Goal: Information Seeking & Learning: Learn about a topic

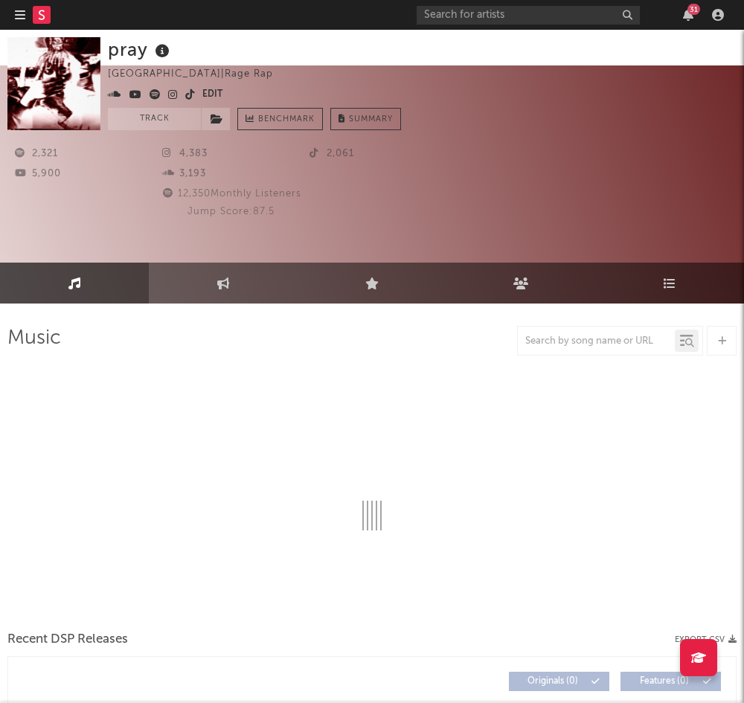
select select "1w"
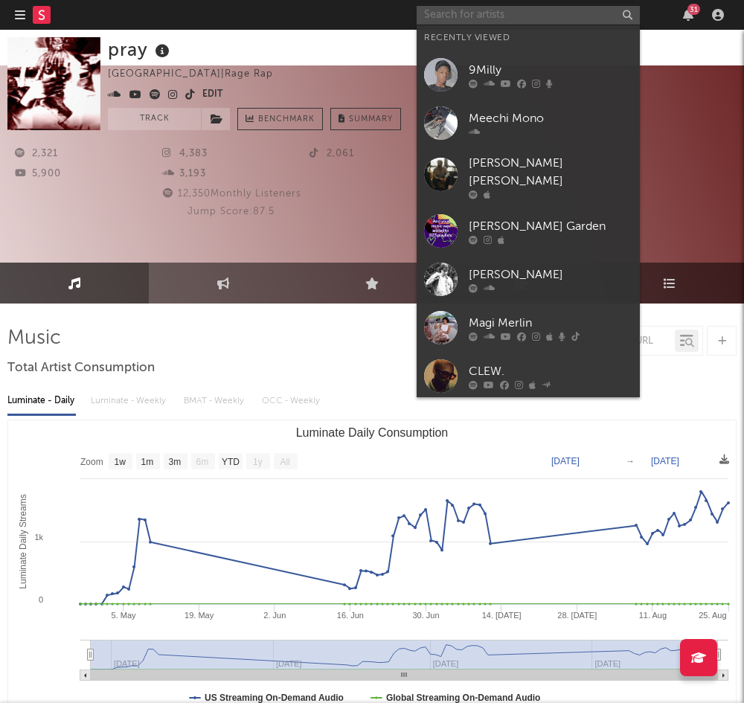
click at [464, 16] on input "text" at bounding box center [528, 15] width 223 height 19
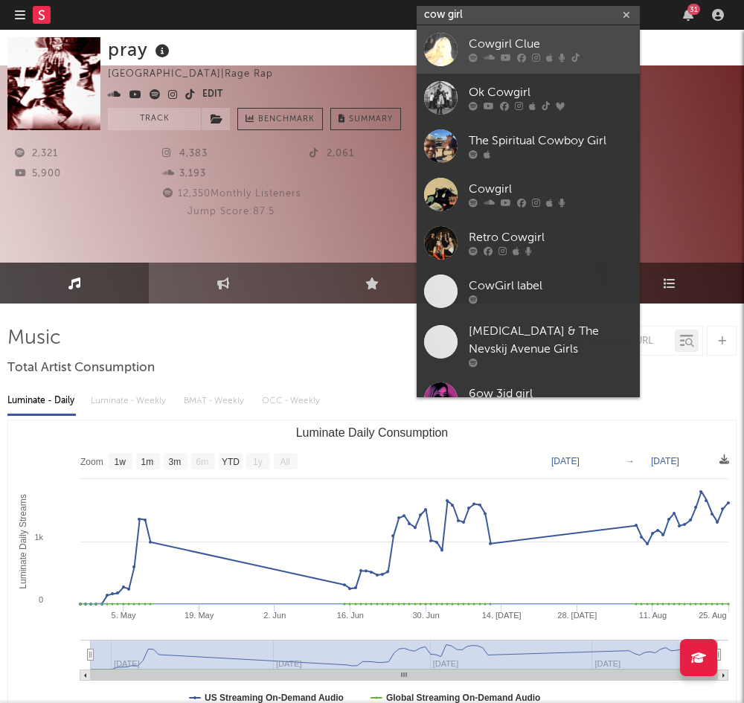
type input "cow girl"
click at [495, 43] on div "Cowgirl Clue" at bounding box center [551, 45] width 164 height 18
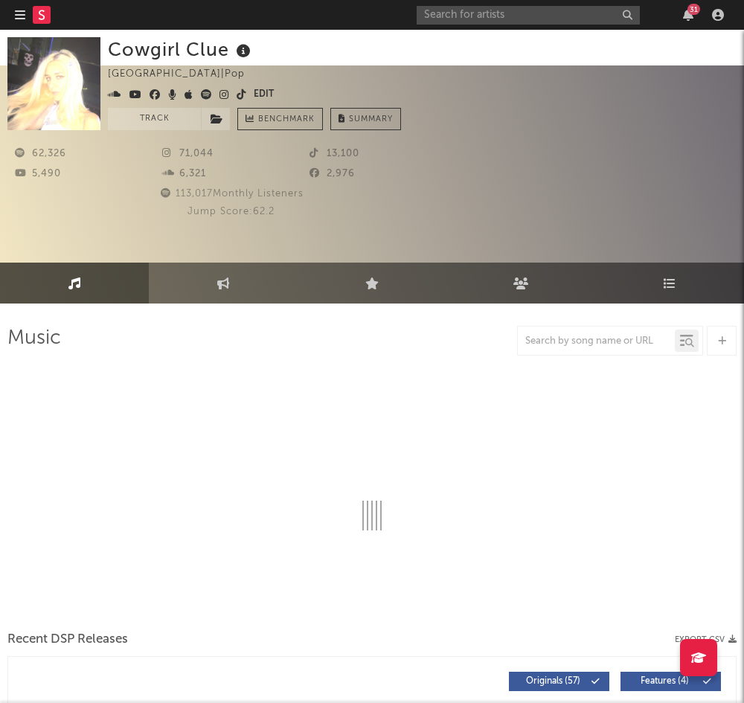
select select "6m"
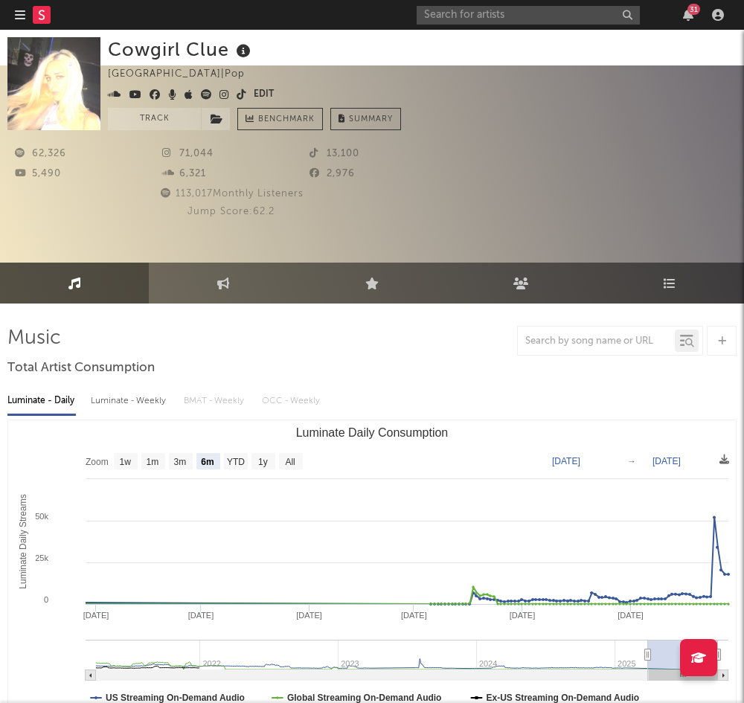
click at [214, 95] on span at bounding box center [181, 95] width 146 height 18
click at [221, 96] on icon at bounding box center [225, 94] width 10 height 10
click at [203, 92] on icon at bounding box center [206, 94] width 11 height 10
click at [239, 93] on icon at bounding box center [242, 94] width 10 height 10
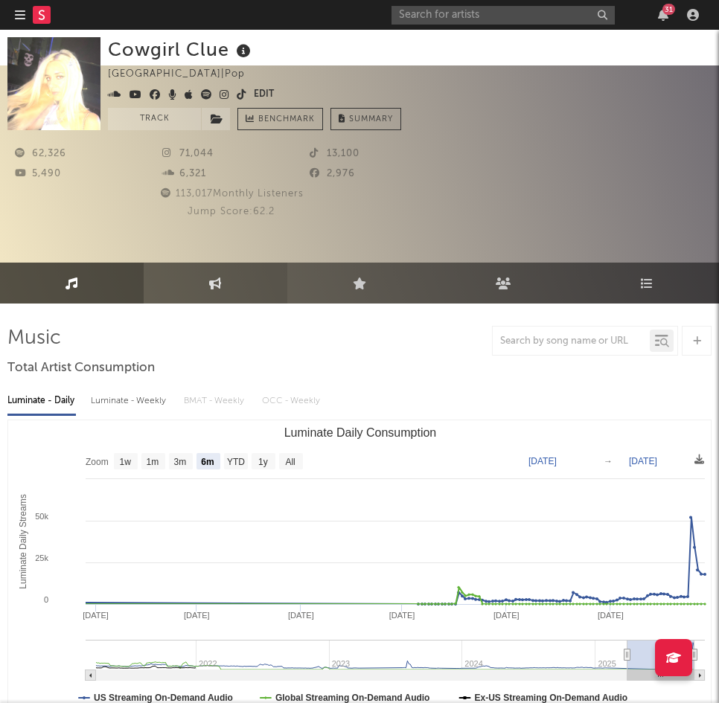
click at [209, 263] on link "Engagement" at bounding box center [216, 283] width 144 height 41
select select "1w"
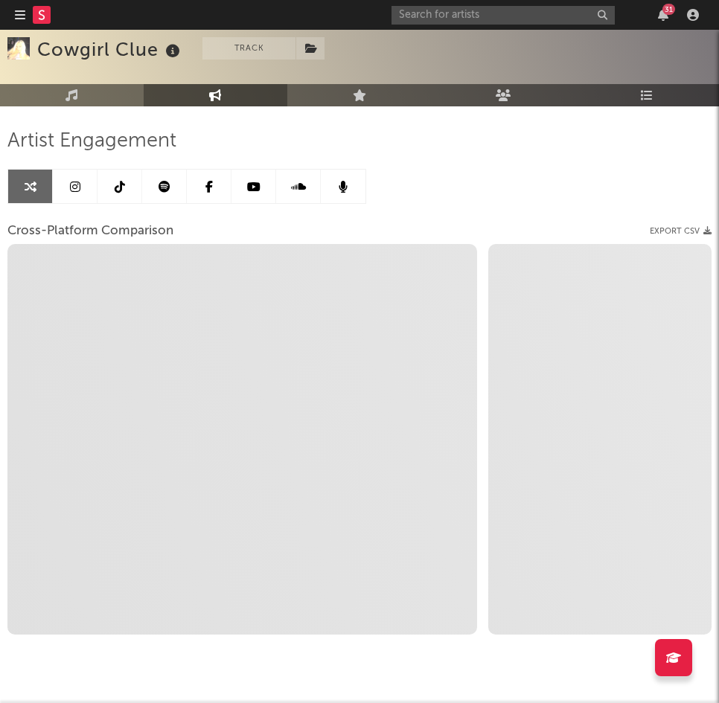
scroll to position [196, 0]
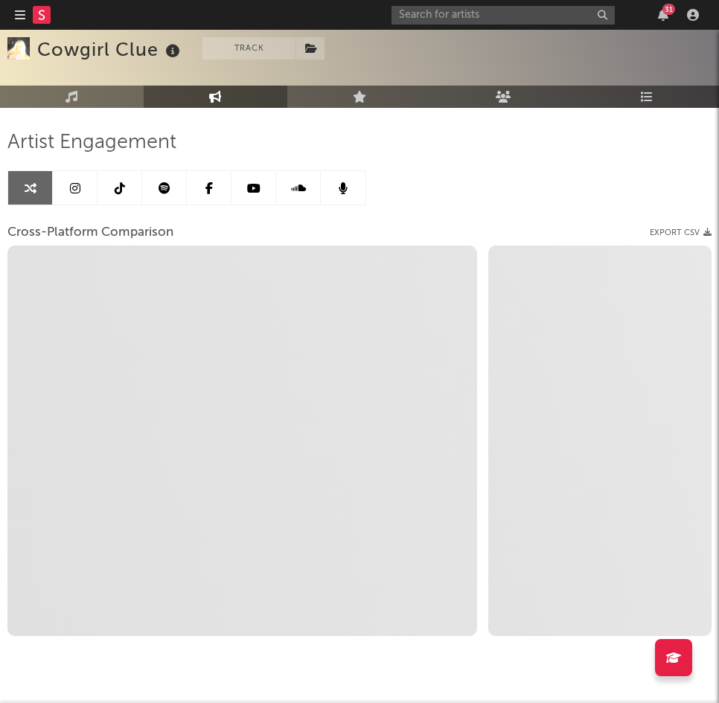
select select "1m"
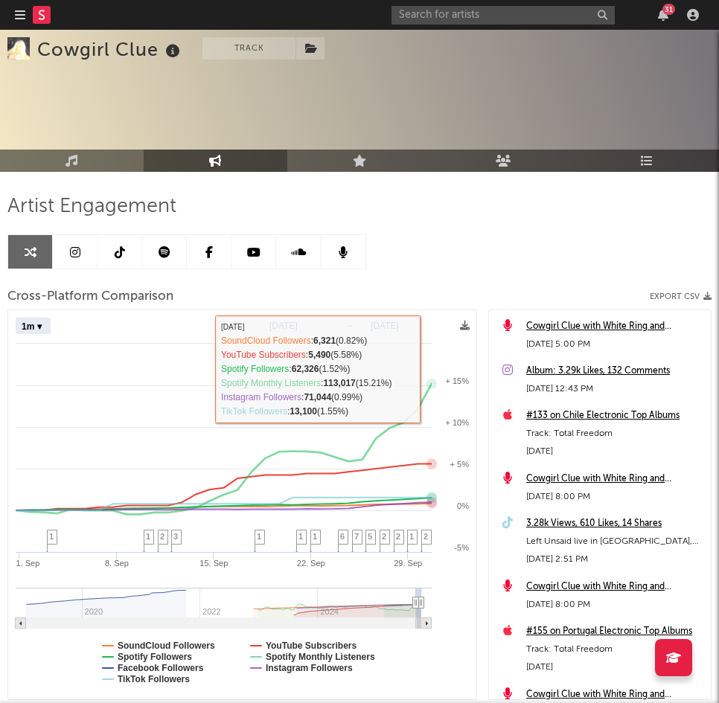
scroll to position [129, 0]
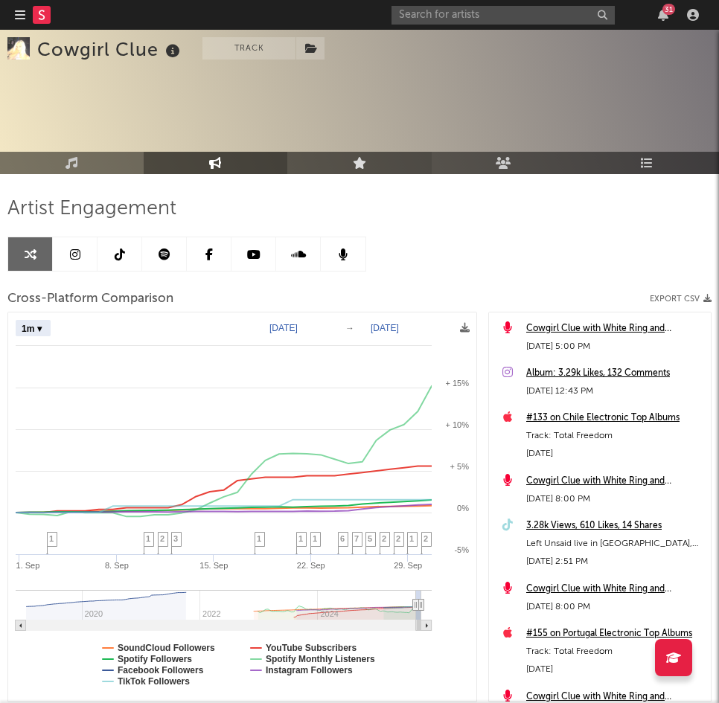
click at [357, 152] on link "Live" at bounding box center [359, 163] width 144 height 22
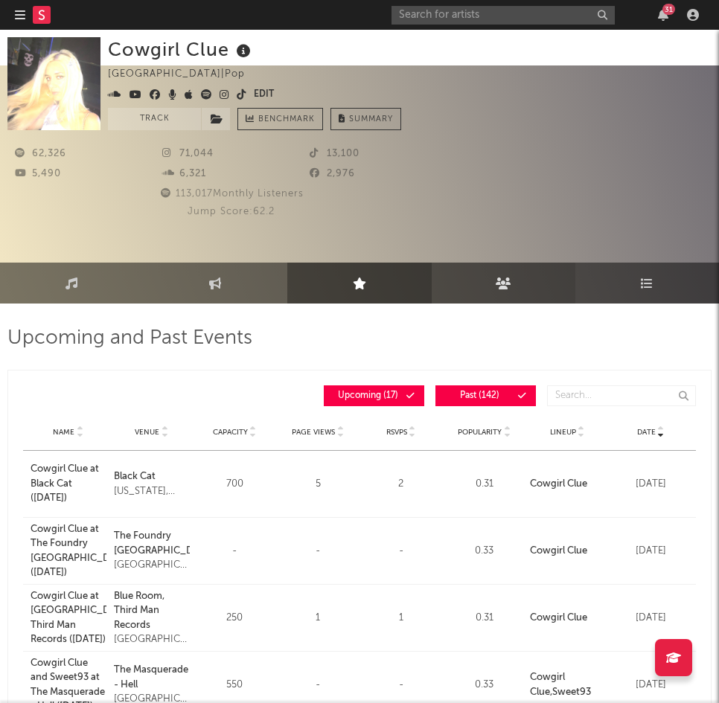
click at [484, 263] on link "Audience" at bounding box center [504, 283] width 144 height 41
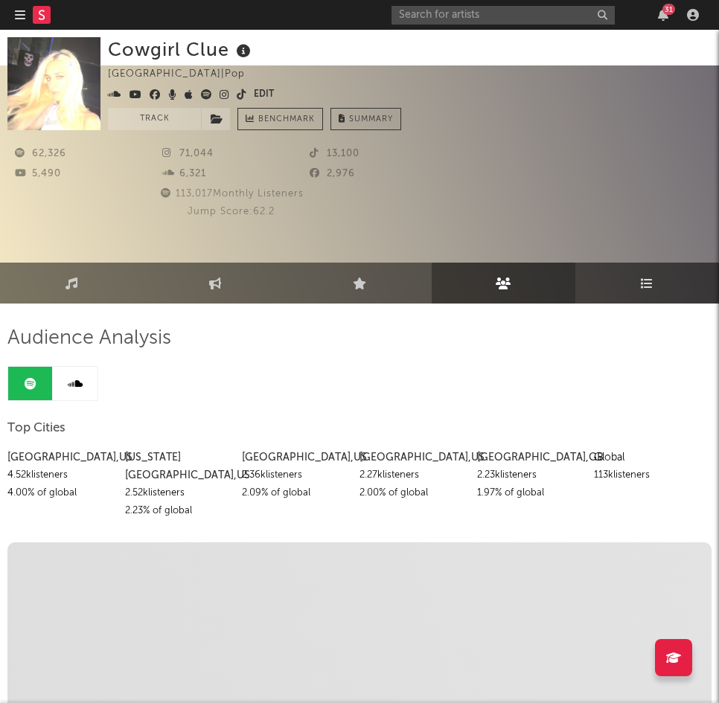
click at [602, 263] on link "Playlists/Charts" at bounding box center [647, 283] width 144 height 41
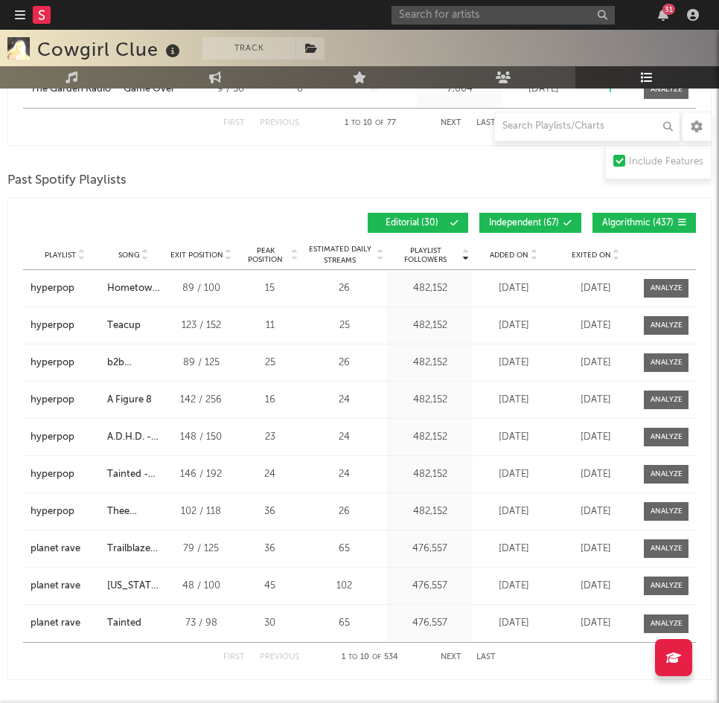
scroll to position [833, 0]
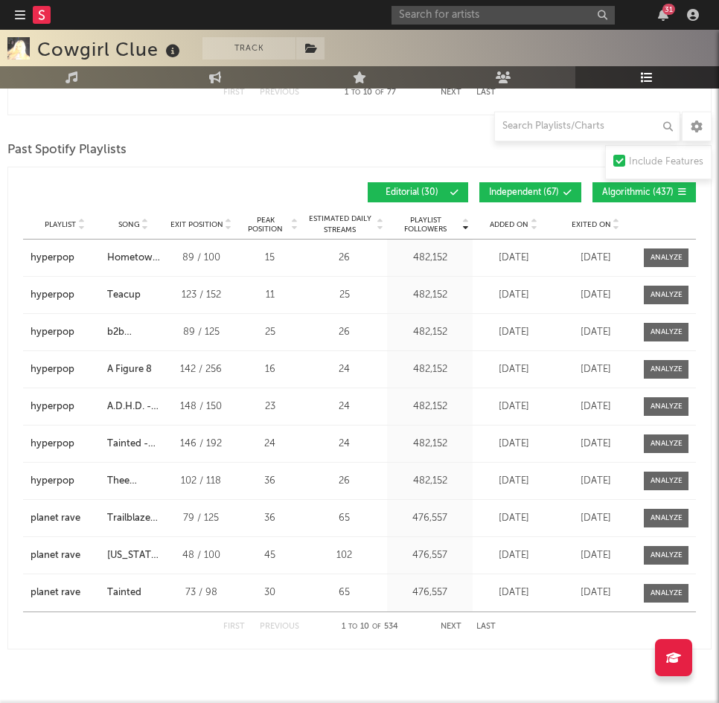
click at [449, 623] on button "Next" at bounding box center [451, 627] width 21 height 8
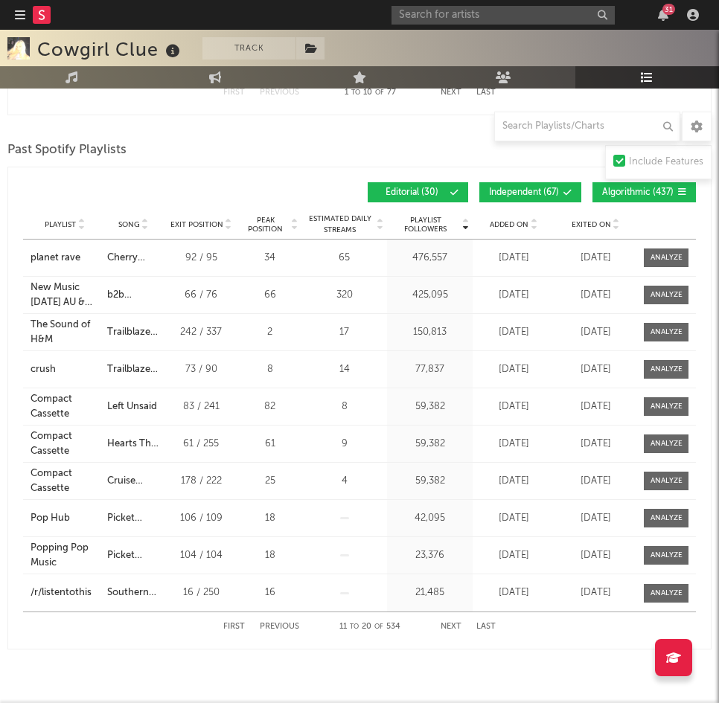
click at [449, 623] on button "Next" at bounding box center [451, 627] width 21 height 8
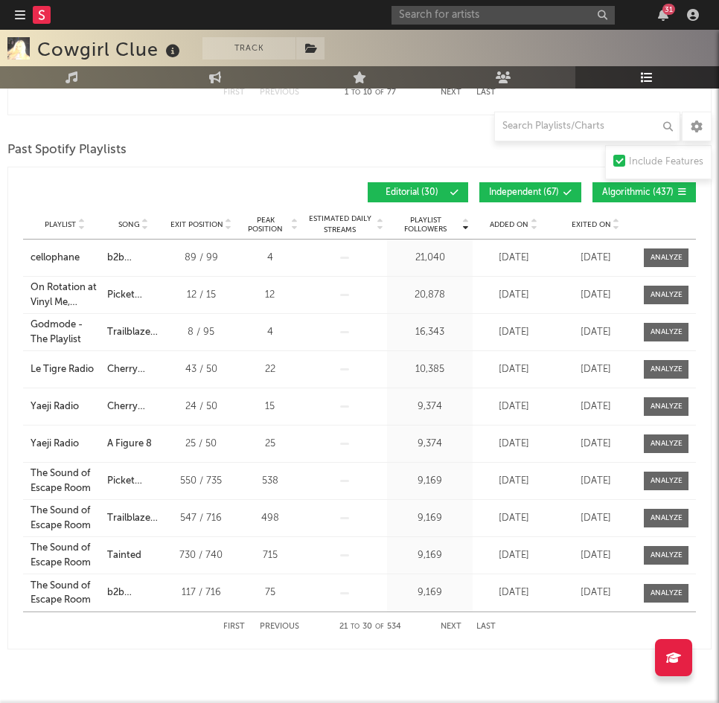
click at [482, 623] on button "Last" at bounding box center [485, 627] width 19 height 8
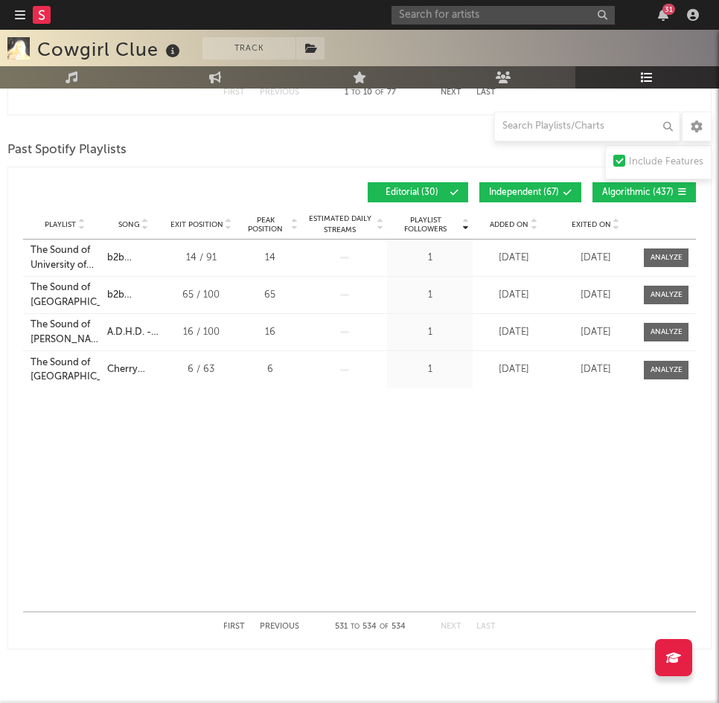
click at [285, 623] on button "Previous" at bounding box center [279, 627] width 39 height 8
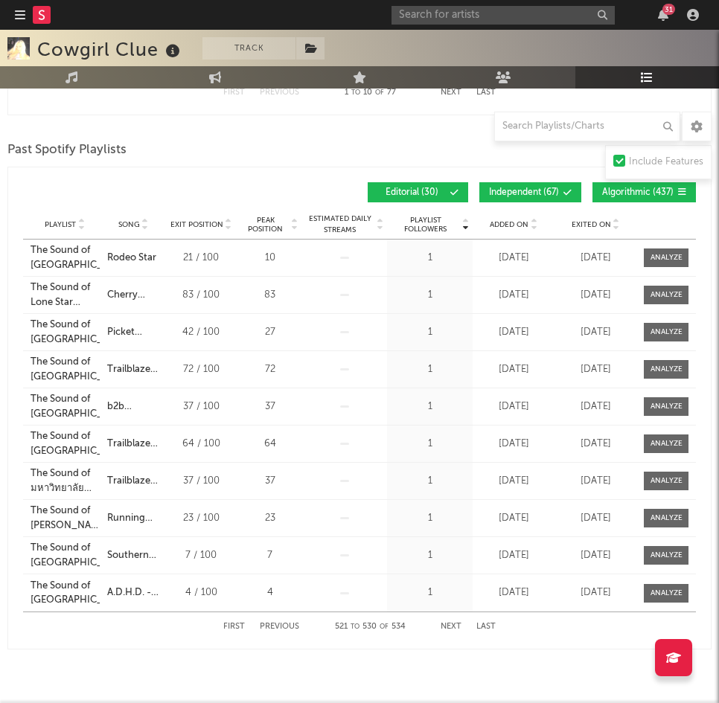
click at [285, 623] on button "Previous" at bounding box center [279, 627] width 39 height 8
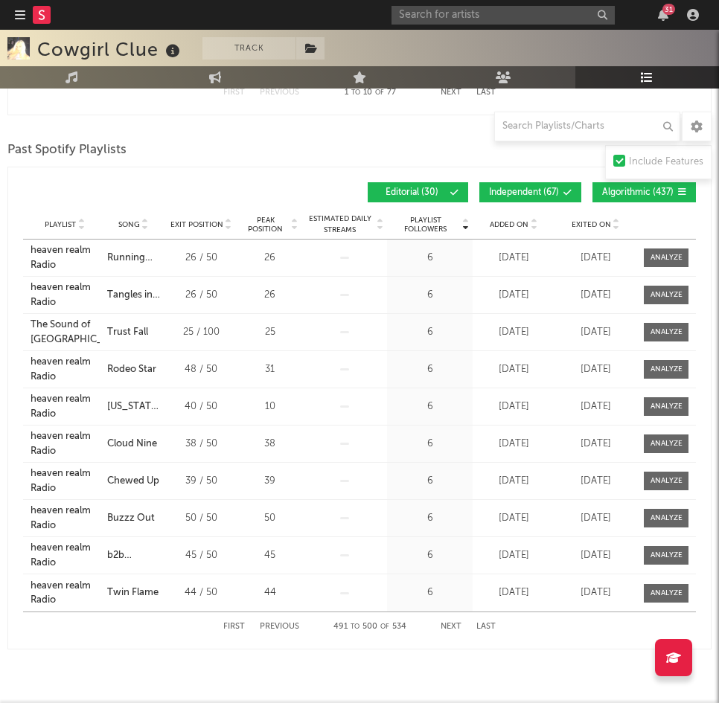
click at [285, 623] on button "Previous" at bounding box center [279, 627] width 39 height 8
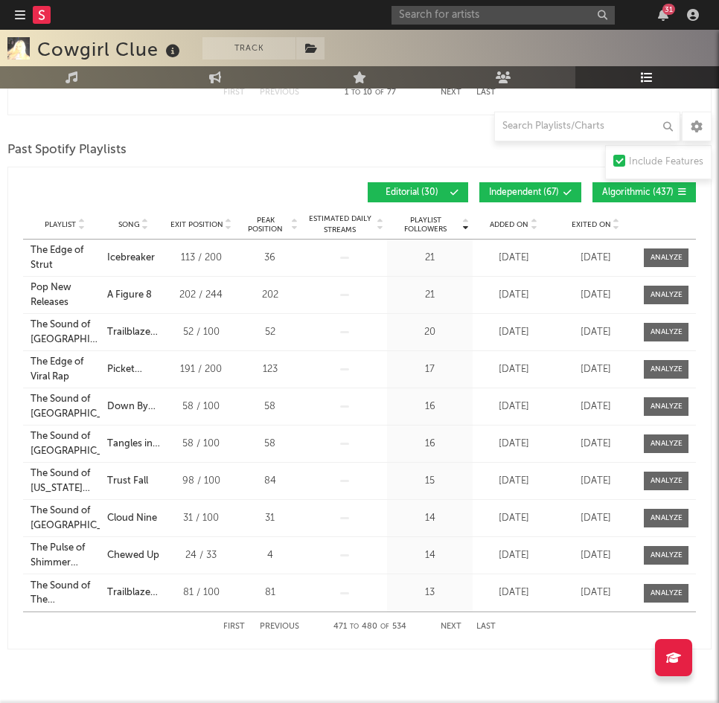
click at [285, 623] on button "Previous" at bounding box center [279, 627] width 39 height 8
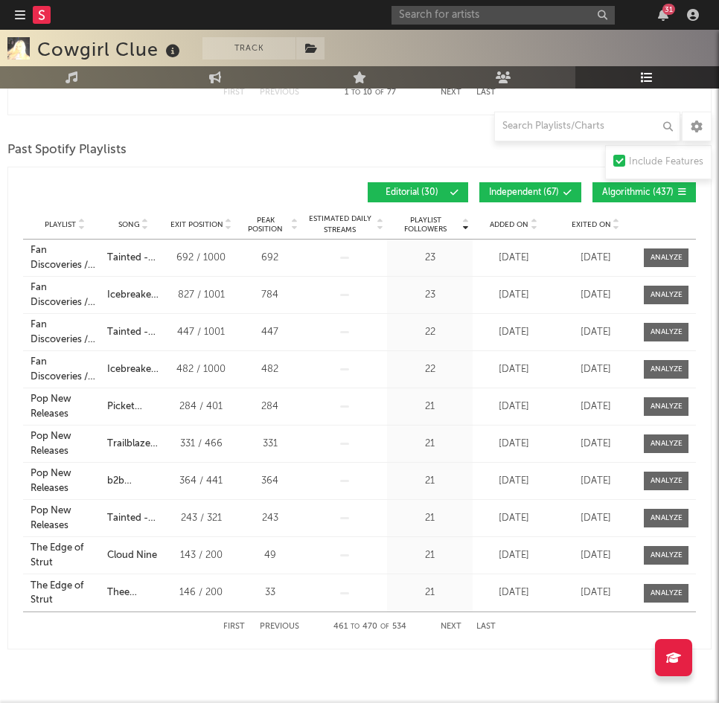
click at [285, 623] on button "Previous" at bounding box center [279, 627] width 39 height 8
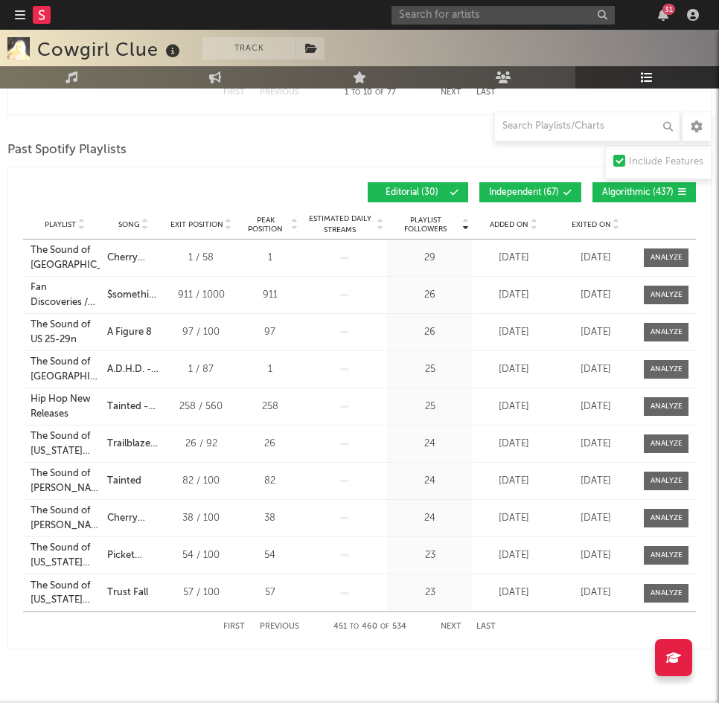
click at [285, 623] on button "Previous" at bounding box center [279, 627] width 39 height 8
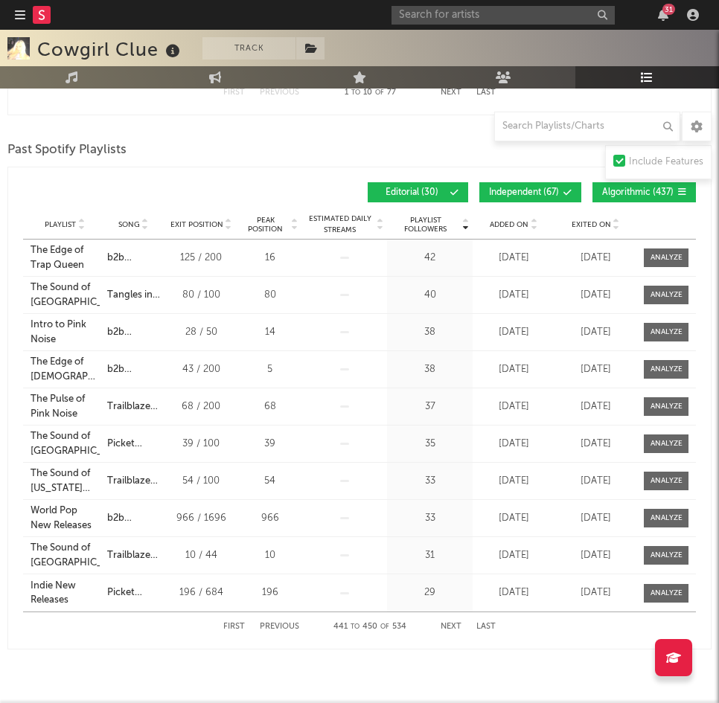
click at [285, 623] on button "Previous" at bounding box center [279, 627] width 39 height 8
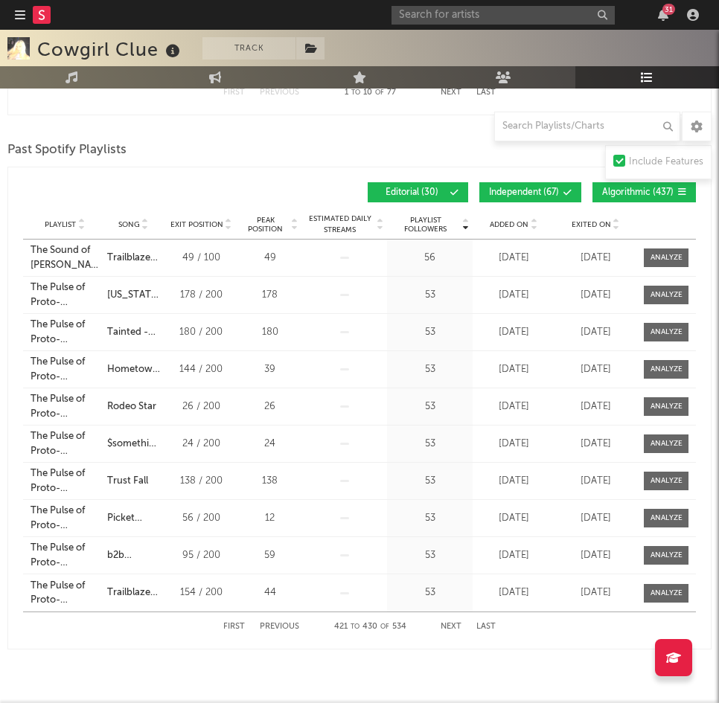
click at [285, 623] on button "Previous" at bounding box center [279, 627] width 39 height 8
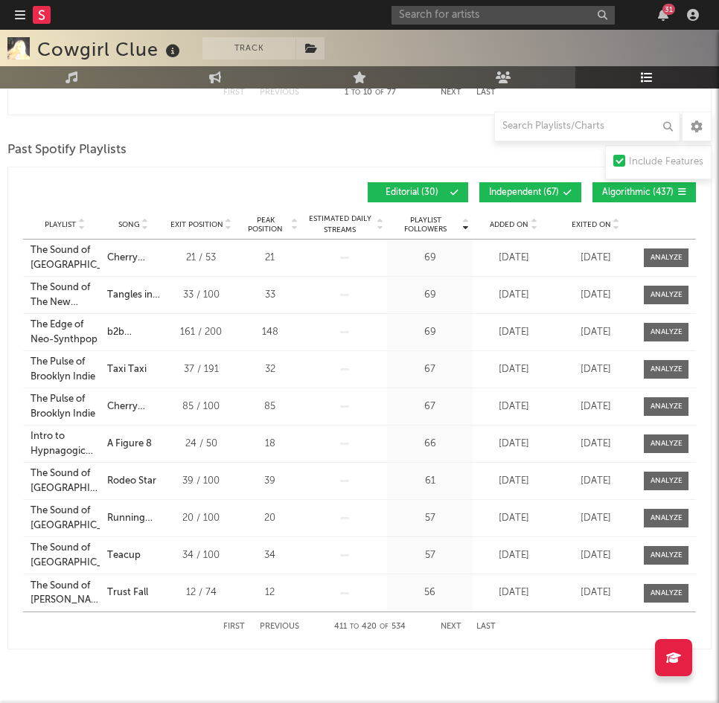
click at [285, 623] on button "Previous" at bounding box center [279, 627] width 39 height 8
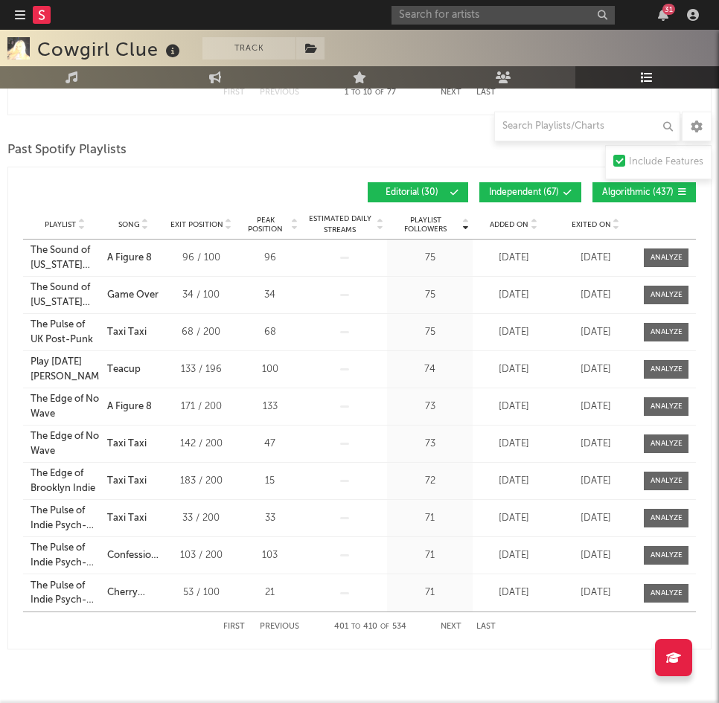
click at [285, 623] on button "Previous" at bounding box center [279, 627] width 39 height 8
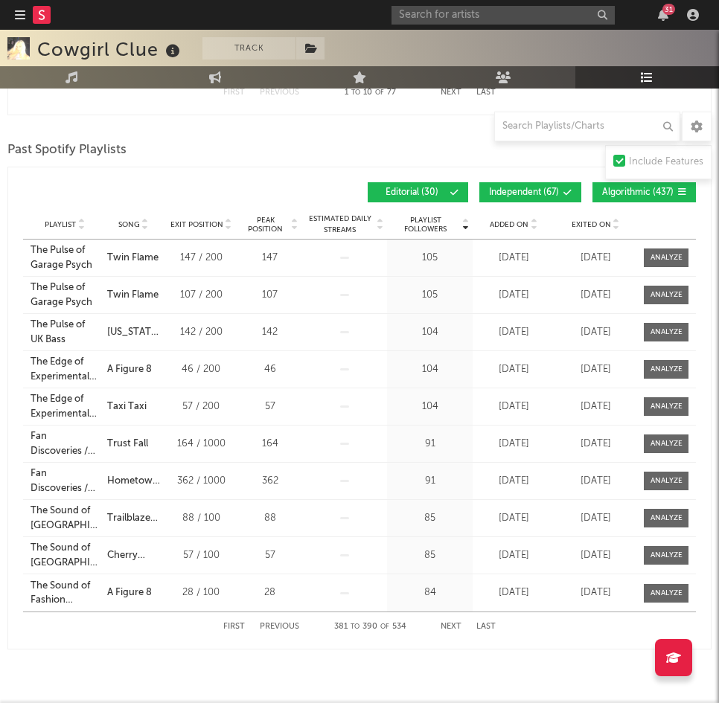
click at [285, 623] on button "Previous" at bounding box center [279, 627] width 39 height 8
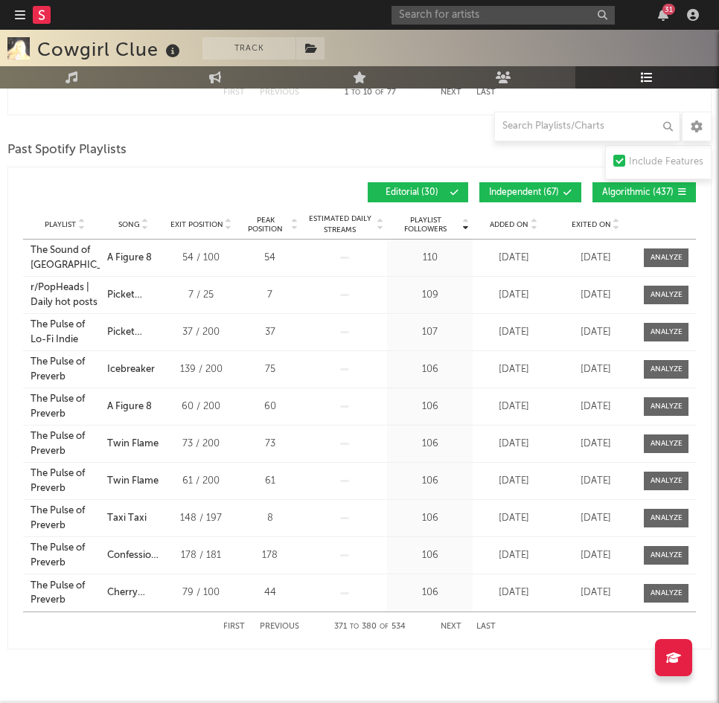
click at [285, 623] on button "Previous" at bounding box center [279, 627] width 39 height 8
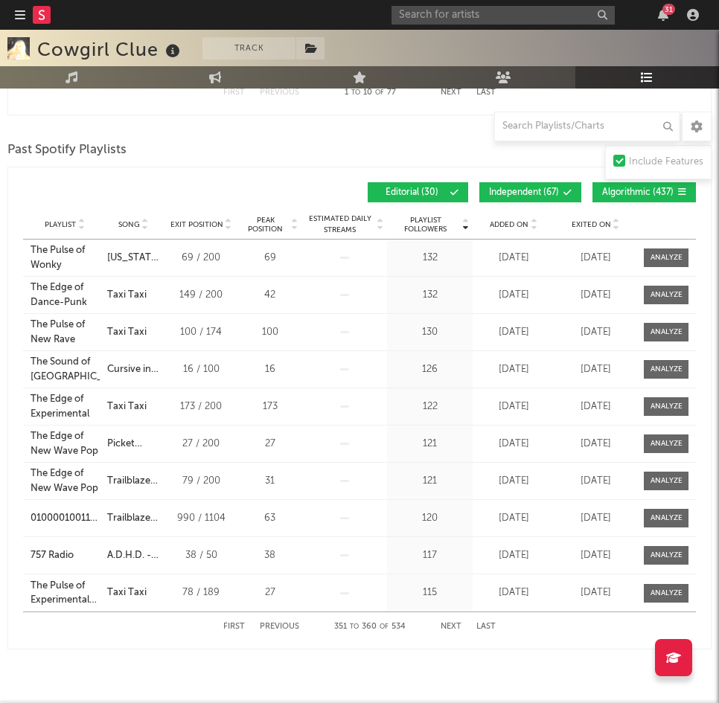
click at [285, 623] on button "Previous" at bounding box center [279, 627] width 39 height 8
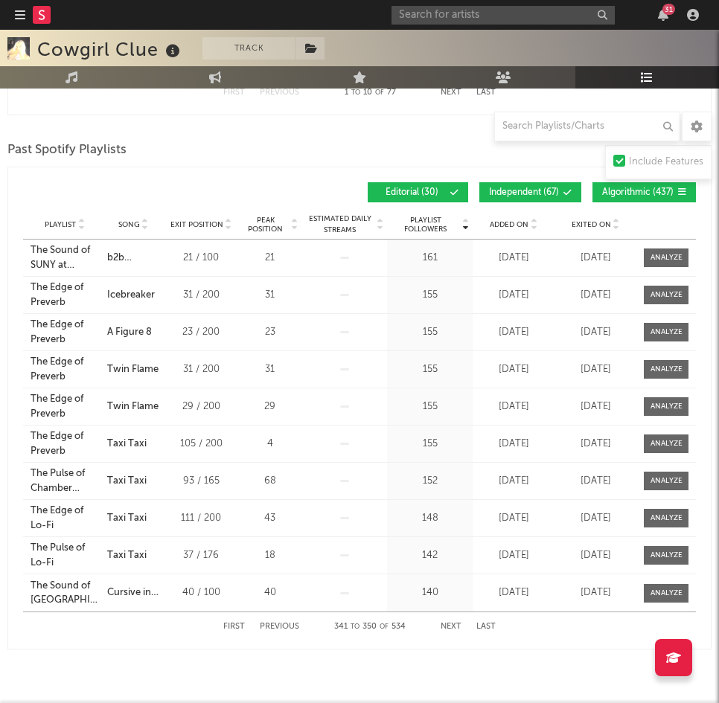
click at [285, 623] on button "Previous" at bounding box center [279, 627] width 39 height 8
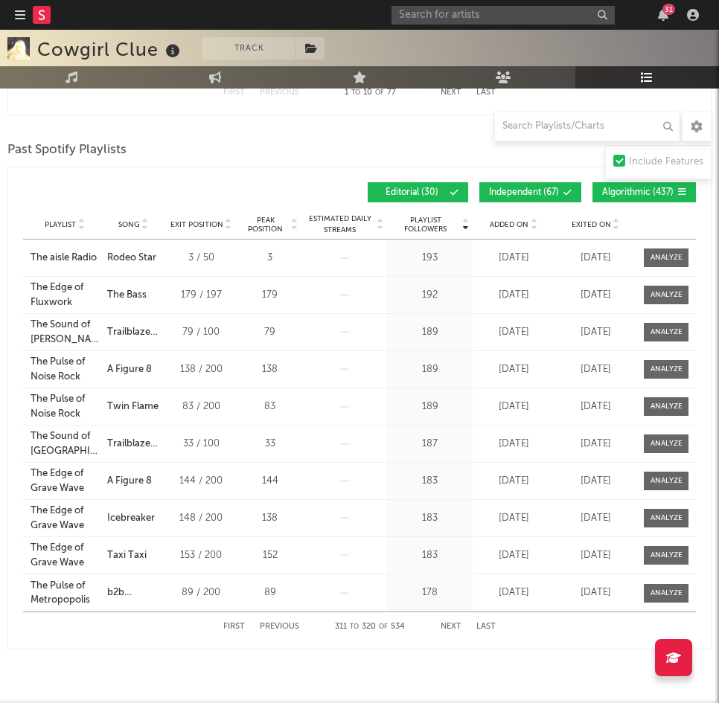
click at [285, 623] on button "Previous" at bounding box center [279, 627] width 39 height 8
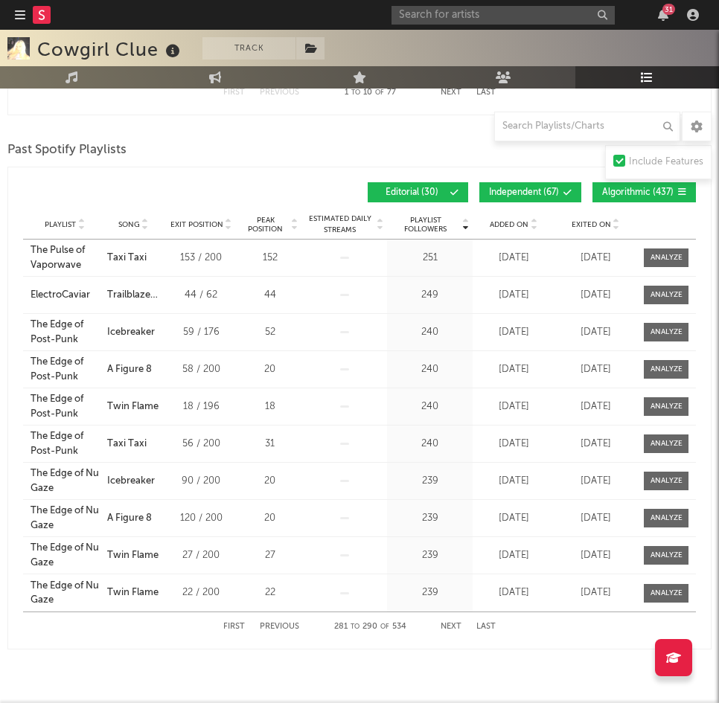
click at [285, 623] on button "Previous" at bounding box center [279, 627] width 39 height 8
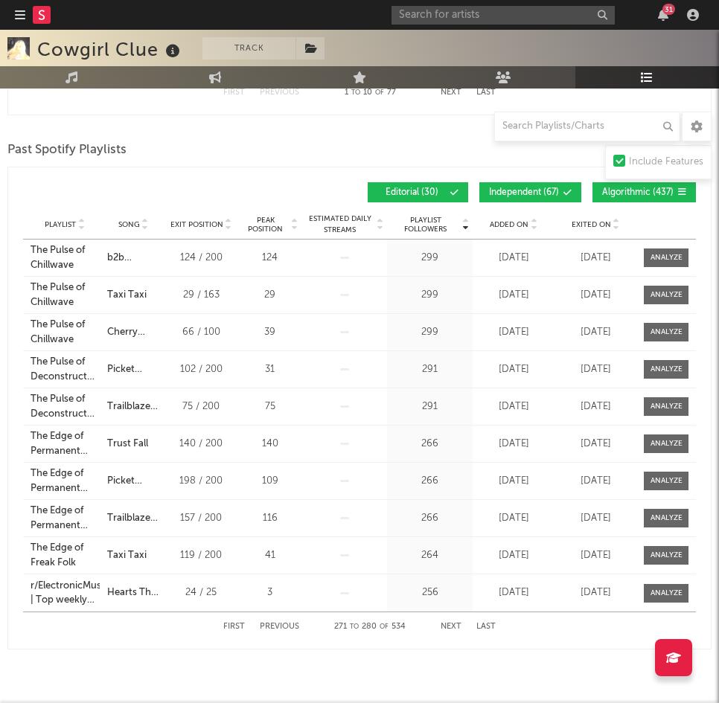
click at [285, 623] on button "Previous" at bounding box center [279, 627] width 39 height 8
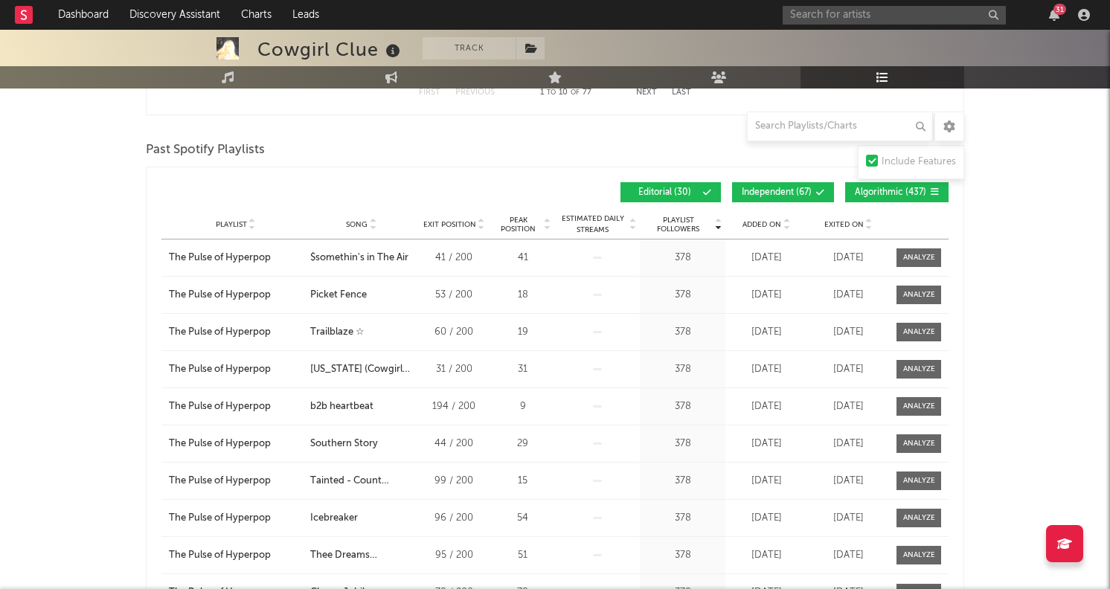
scroll to position [0, 0]
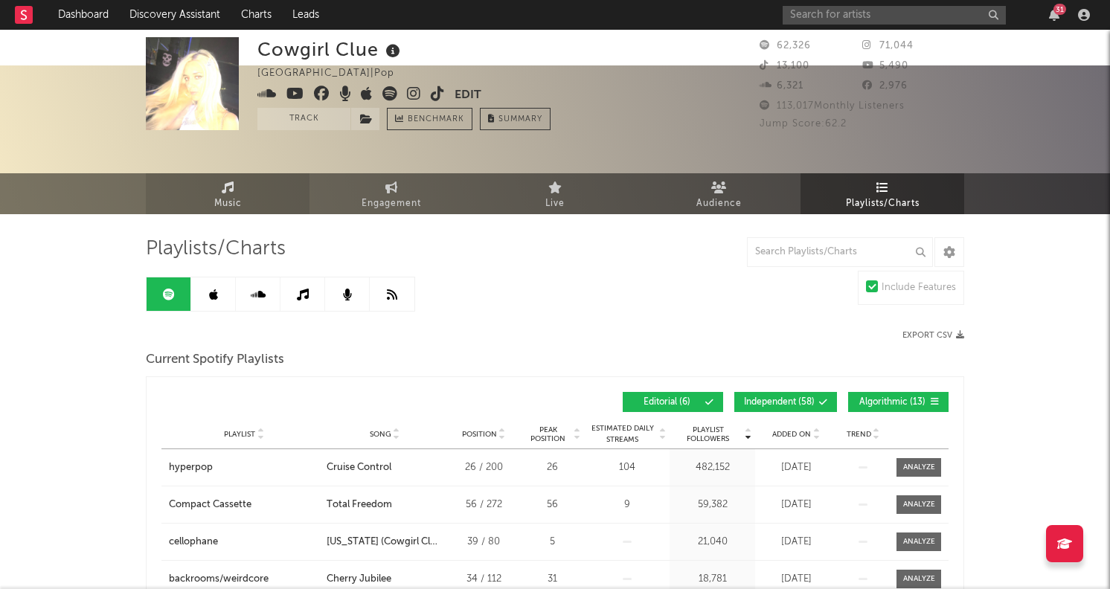
click at [222, 182] on icon at bounding box center [228, 188] width 13 height 12
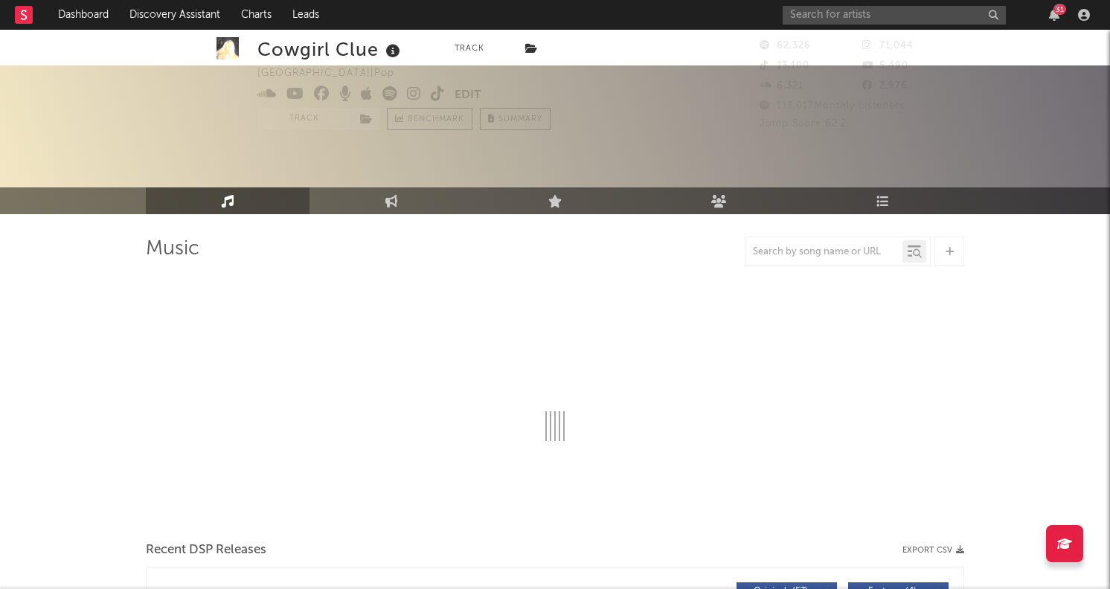
scroll to position [40, 0]
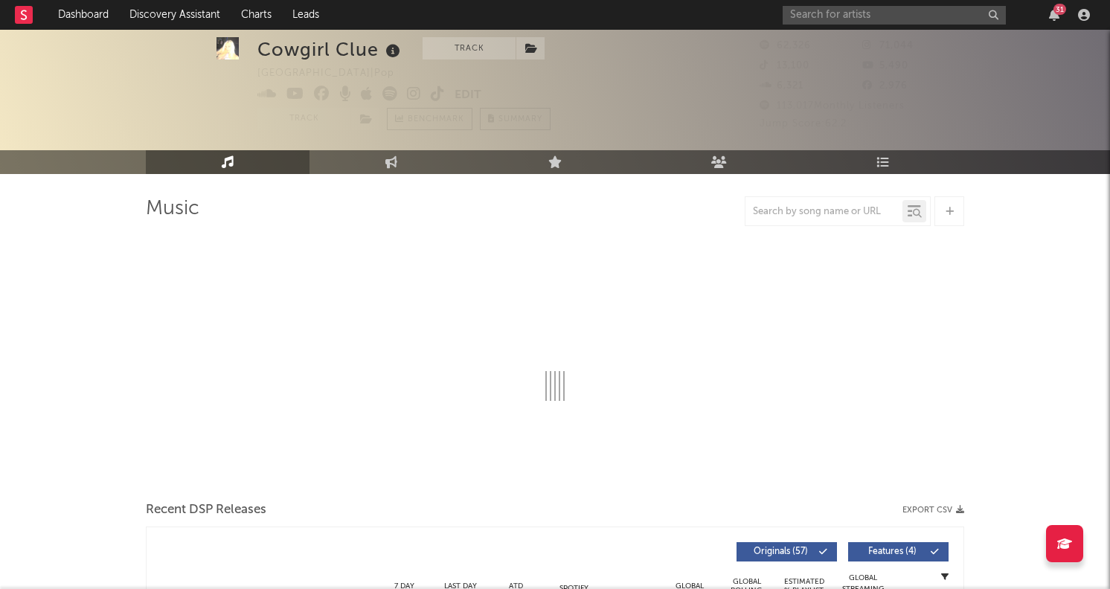
select select "6m"
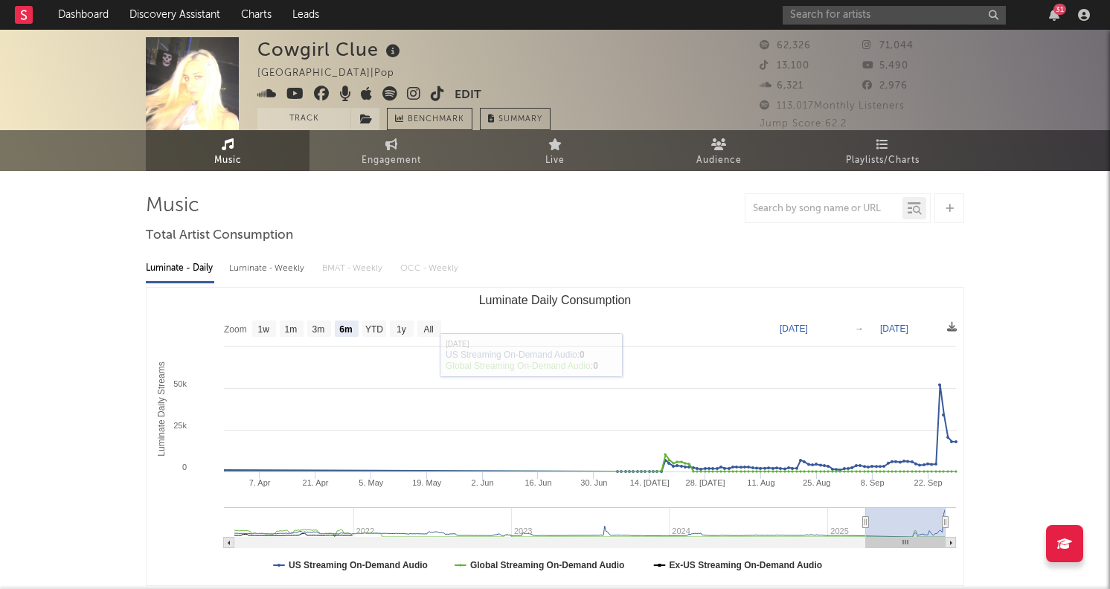
scroll to position [0, 0]
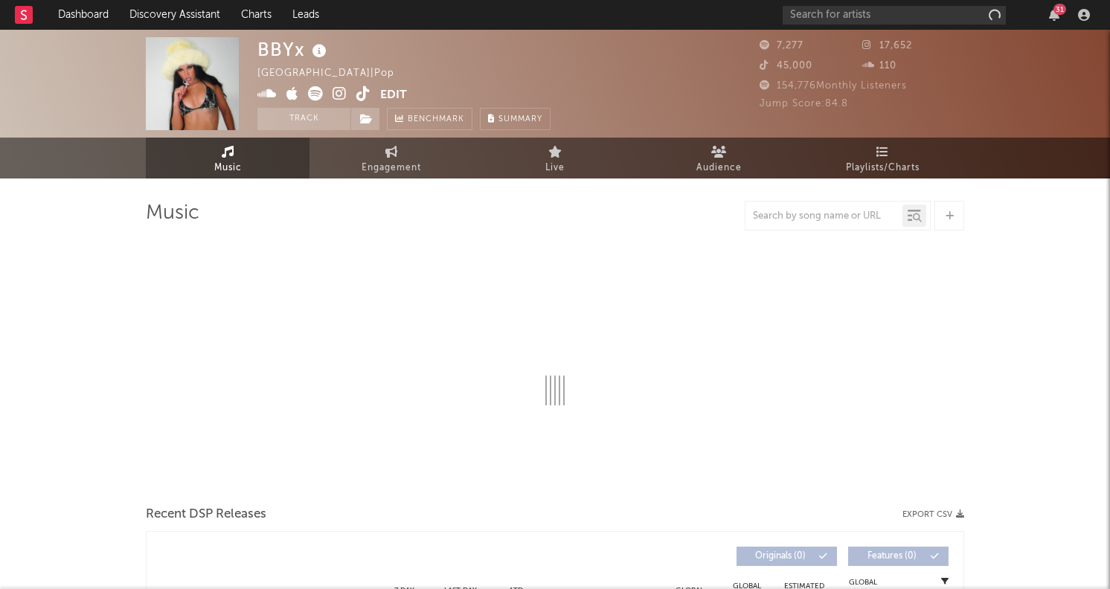
select select "6m"
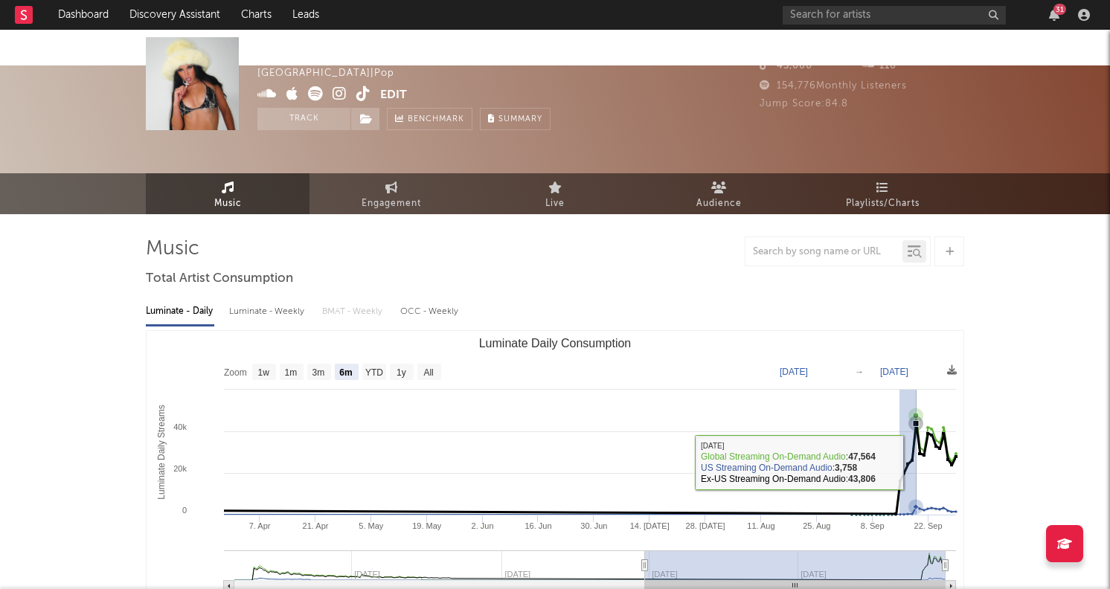
drag, startPoint x: 900, startPoint y: 458, endPoint x: 917, endPoint y: 423, distance: 38.9
click at [917, 423] on icon "Luminate Daily Consumption" at bounding box center [355, 468] width 1202 height 91
type input "2025-09-14"
type input "2025-09-19"
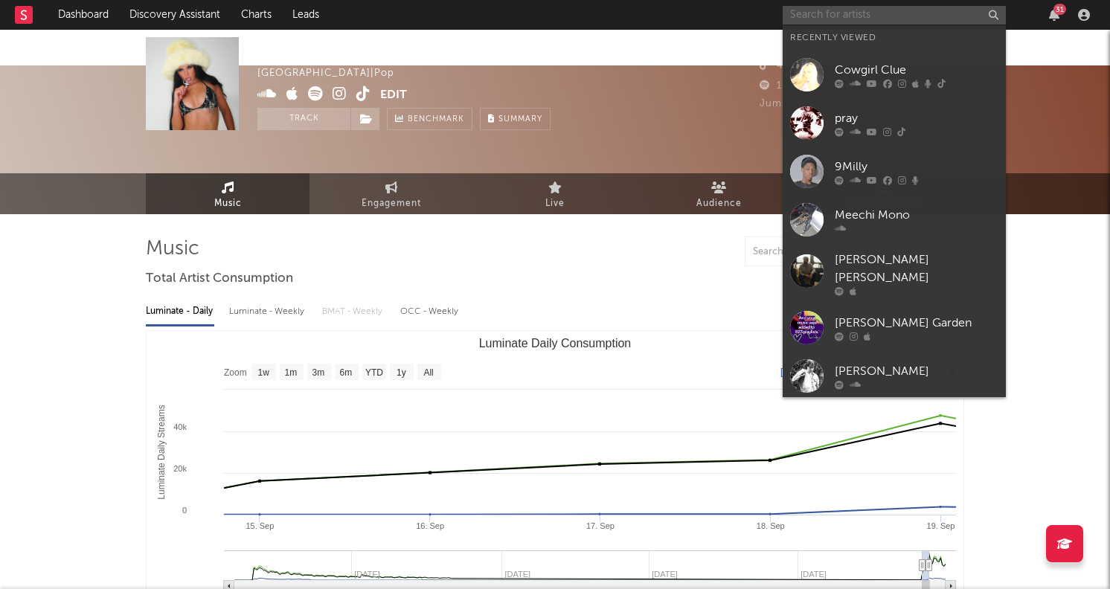
click at [833, 7] on input "text" at bounding box center [894, 15] width 223 height 19
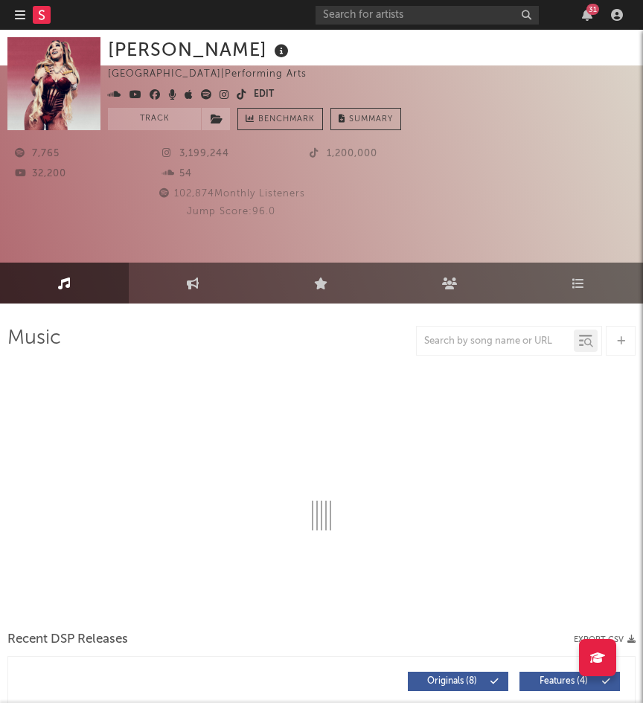
select select "1w"
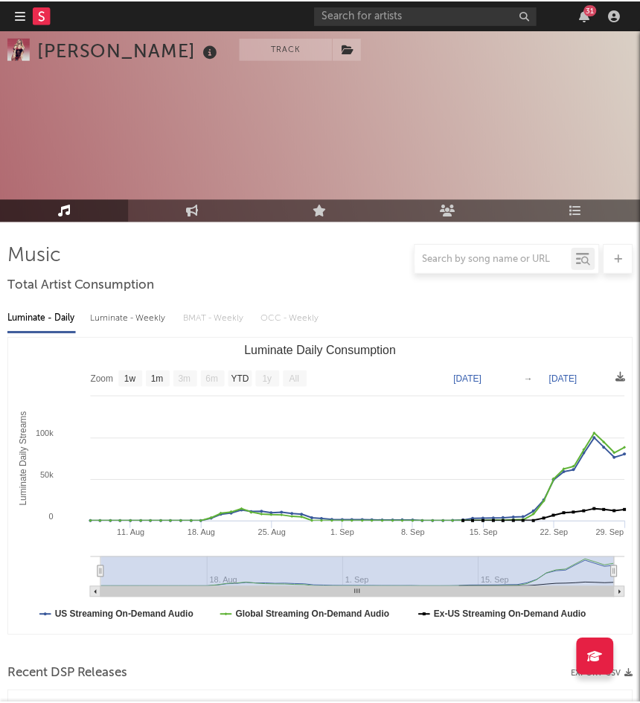
scroll to position [63, 0]
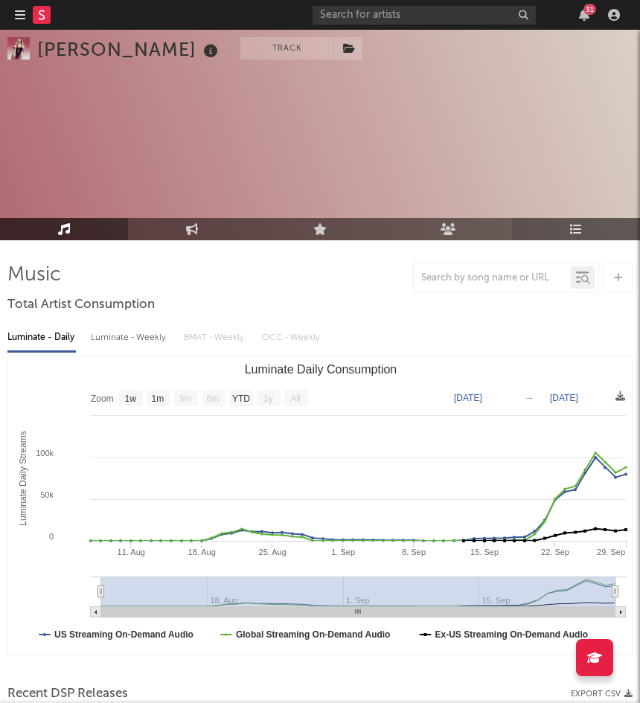
click at [559, 218] on link "Playlists/Charts" at bounding box center [576, 229] width 128 height 22
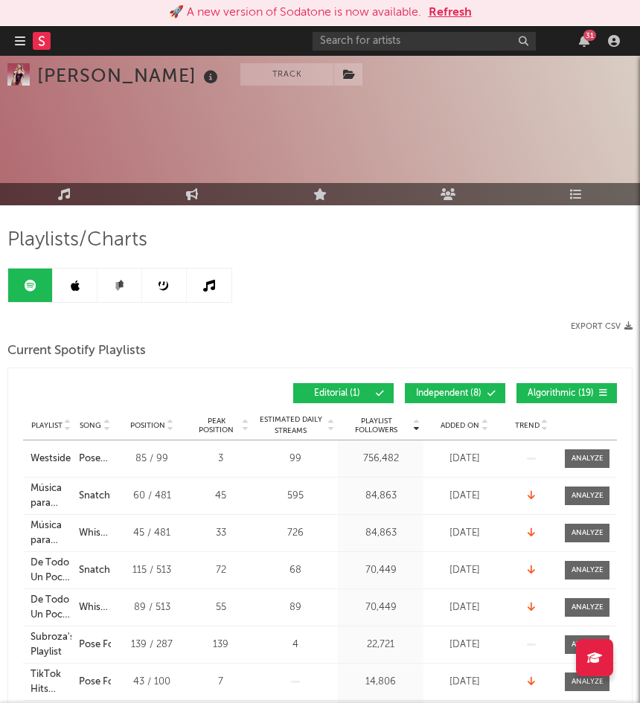
scroll to position [158, 0]
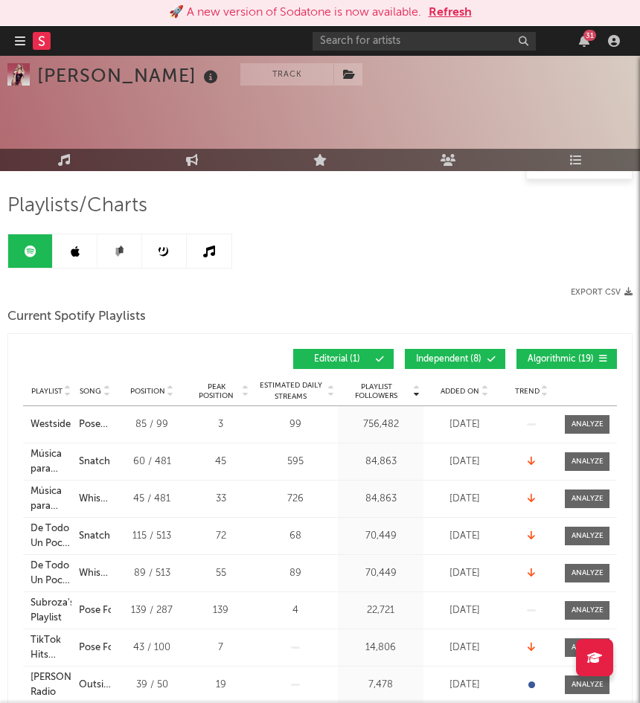
click at [435, 17] on button "Refresh" at bounding box center [450, 13] width 43 height 18
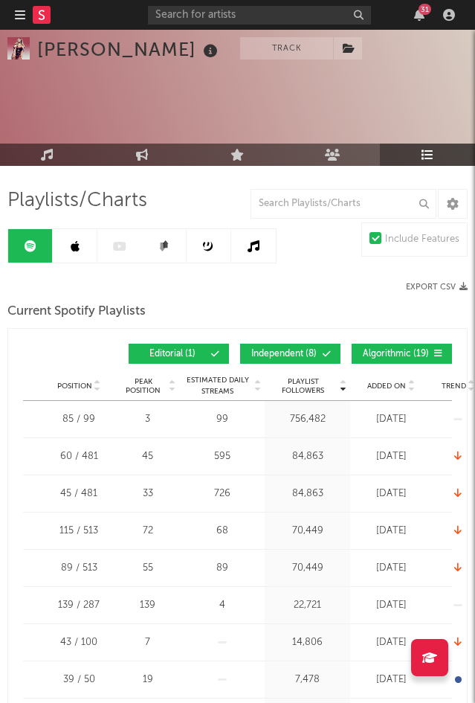
scroll to position [141, 0]
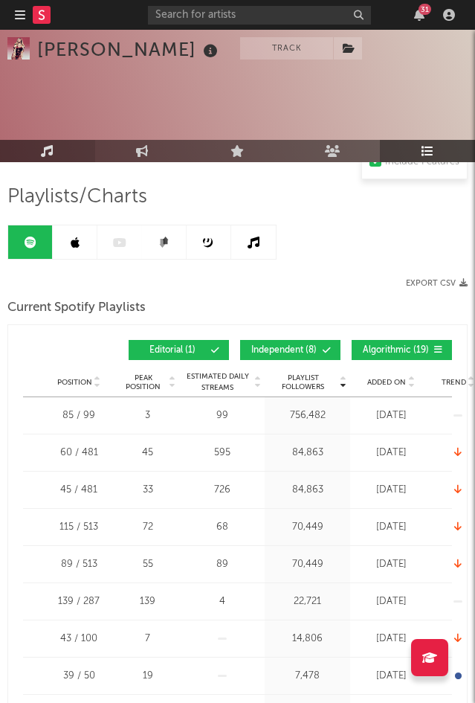
click at [48, 140] on link "Music" at bounding box center [47, 151] width 95 height 22
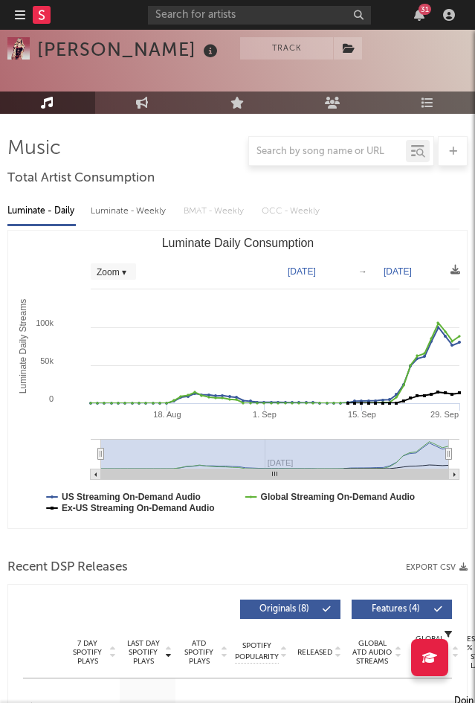
scroll to position [237, 0]
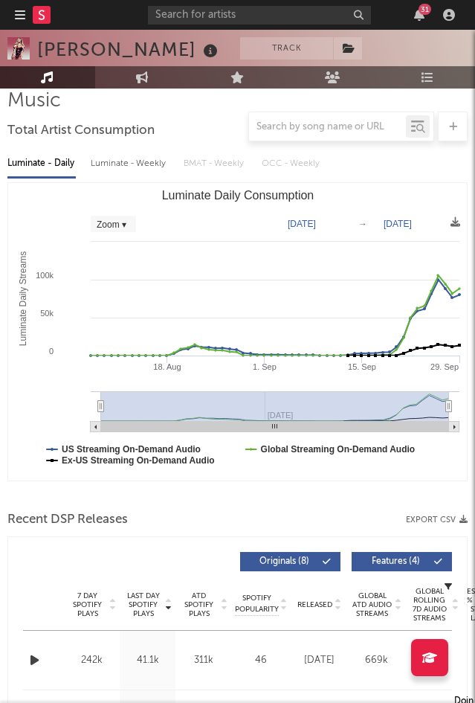
click at [42, 651] on icon "button" at bounding box center [35, 660] width 16 height 19
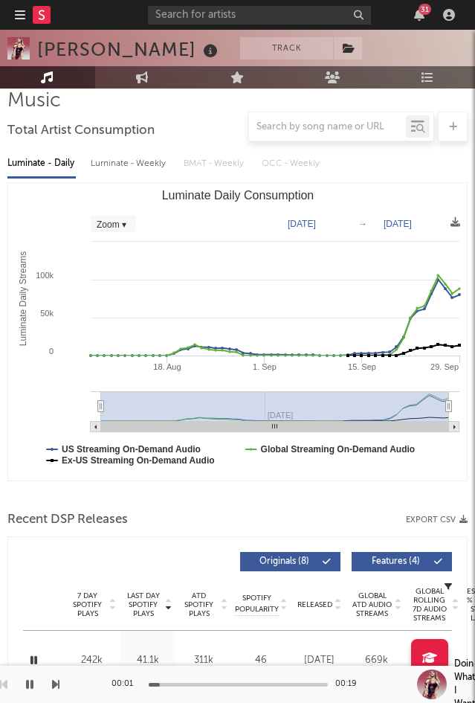
click at [175, 685] on div at bounding box center [238, 685] width 179 height 4
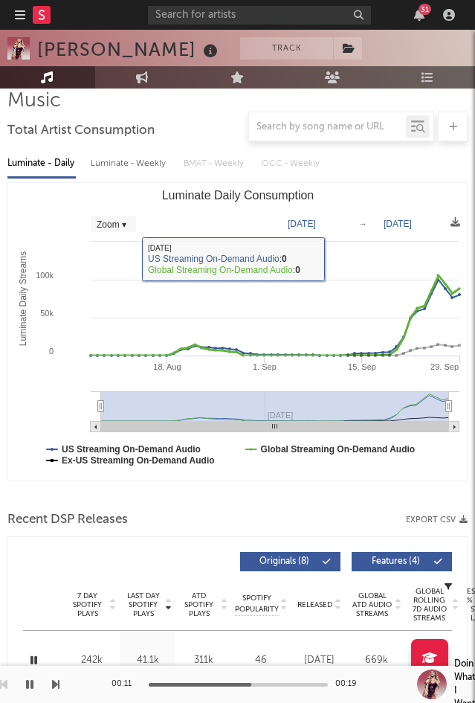
scroll to position [0, 0]
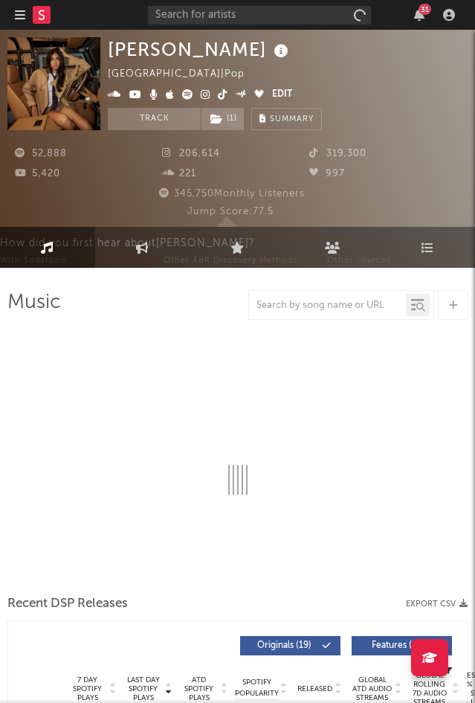
select select "6m"
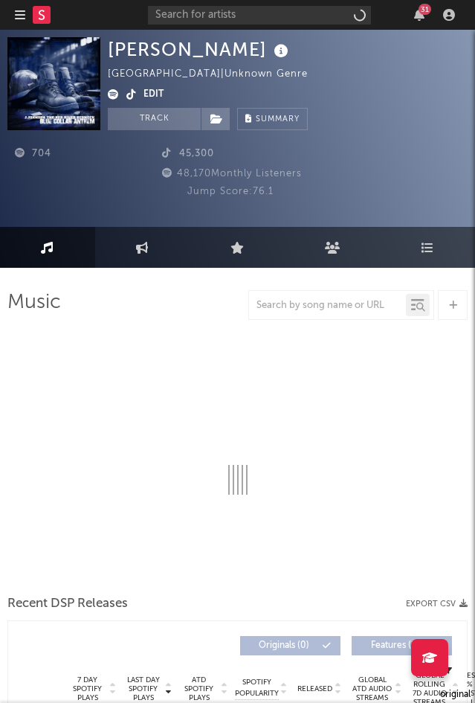
select select "6m"
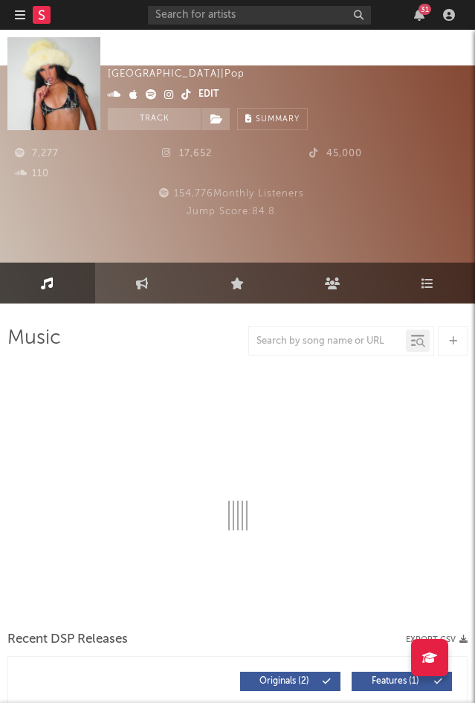
select select "6m"
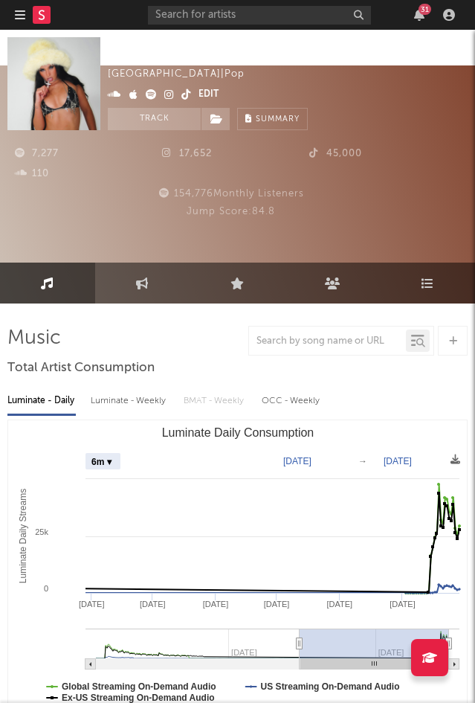
click at [150, 91] on icon at bounding box center [151, 94] width 11 height 10
click at [167, 96] on icon at bounding box center [169, 94] width 10 height 10
click at [184, 95] on icon at bounding box center [187, 94] width 10 height 10
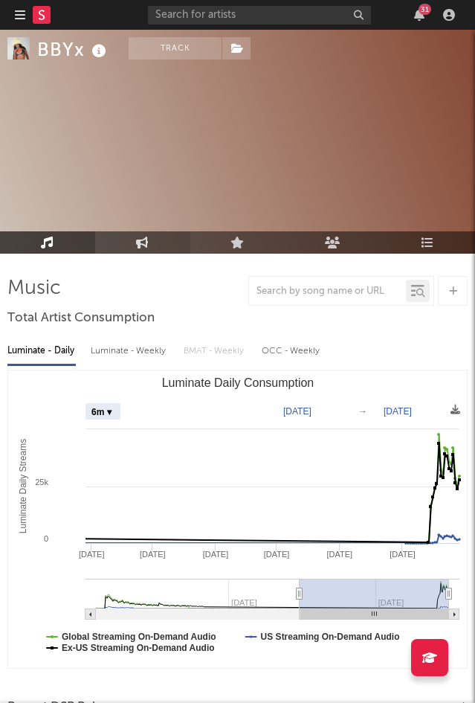
click at [141, 237] on icon at bounding box center [142, 243] width 13 height 12
select select "1w"
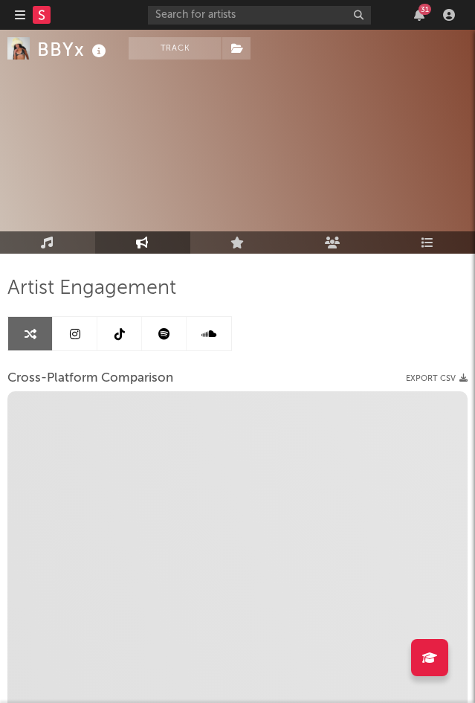
click at [65, 231] on link "Music" at bounding box center [47, 242] width 95 height 22
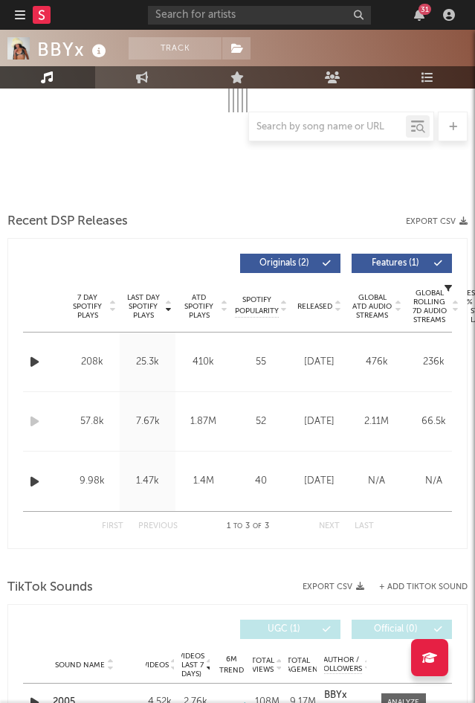
select select "6m"
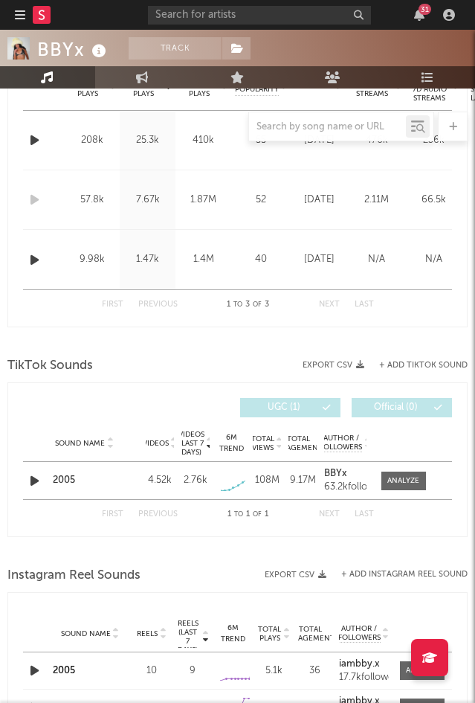
scroll to position [758, 1]
click at [63, 473] on div "2005" at bounding box center [83, 480] width 63 height 15
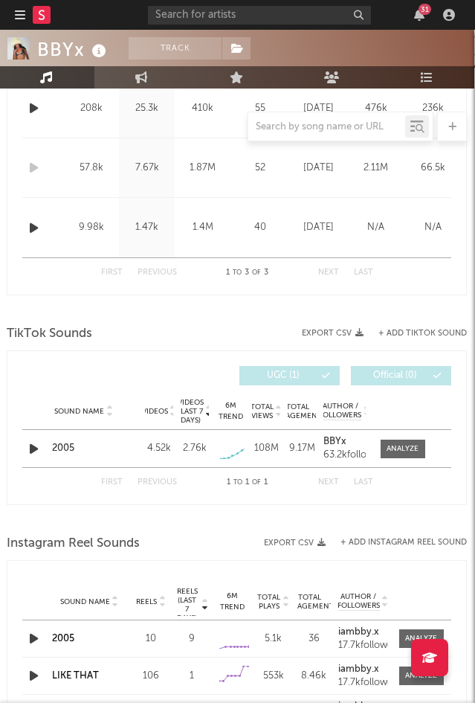
scroll to position [797, 1]
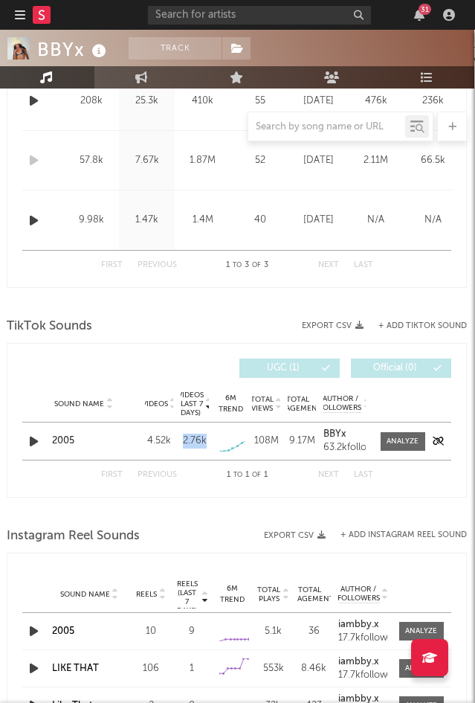
drag, startPoint x: 208, startPoint y: 405, endPoint x: 182, endPoint y: 405, distance: 25.3
click at [182, 434] on div "2.76k" at bounding box center [195, 441] width 28 height 15
copy div "2.76k"
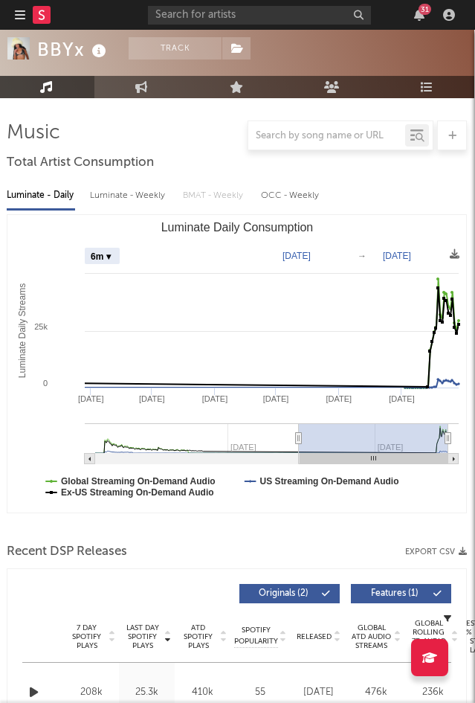
scroll to position [0, 1]
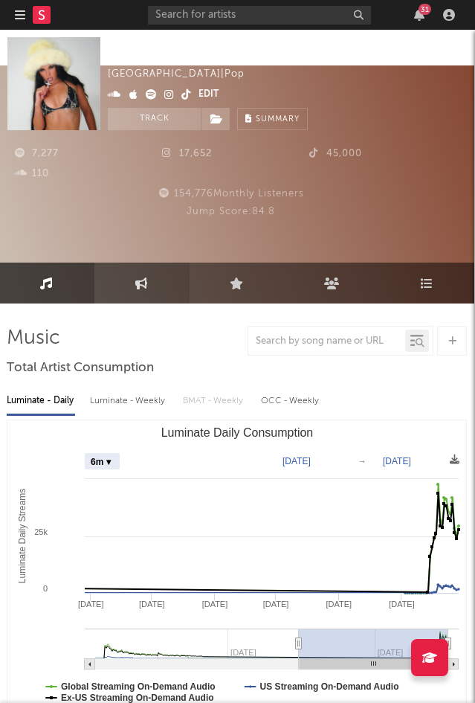
click at [153, 263] on link "Engagement" at bounding box center [142, 283] width 95 height 41
select select "1m"
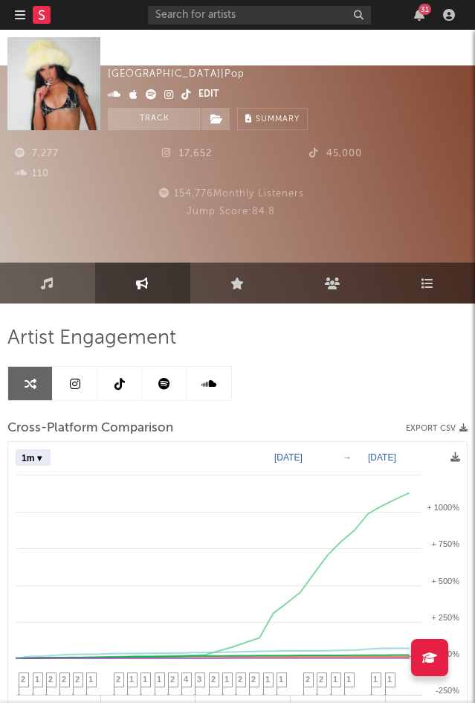
click at [109, 367] on link at bounding box center [119, 383] width 45 height 33
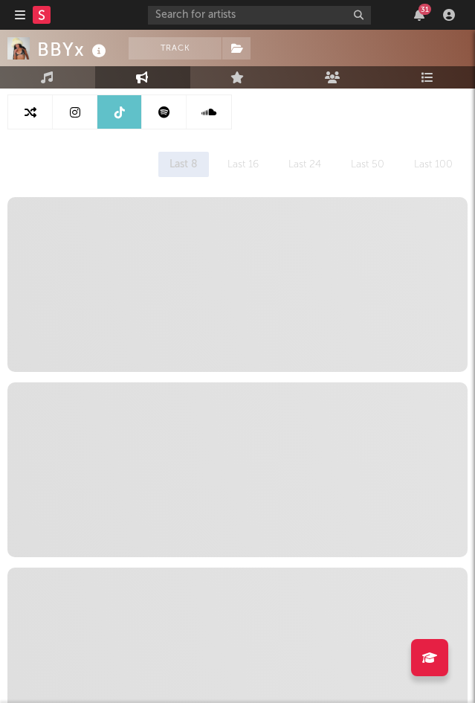
select select "6m"
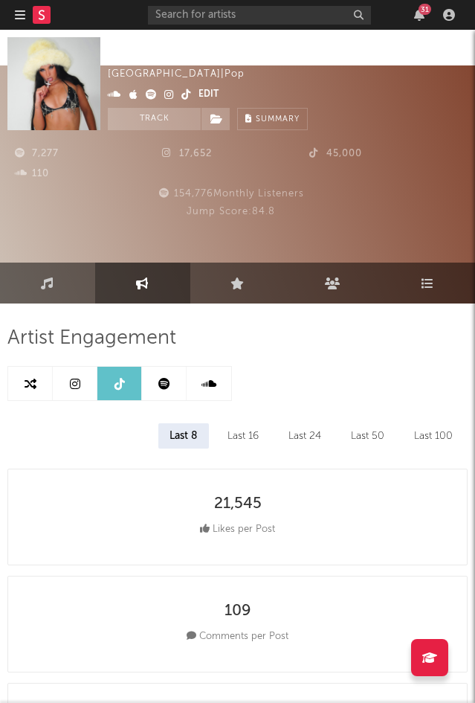
click at [167, 97] on icon at bounding box center [169, 94] width 10 height 10
click at [89, 367] on link at bounding box center [75, 383] width 45 height 33
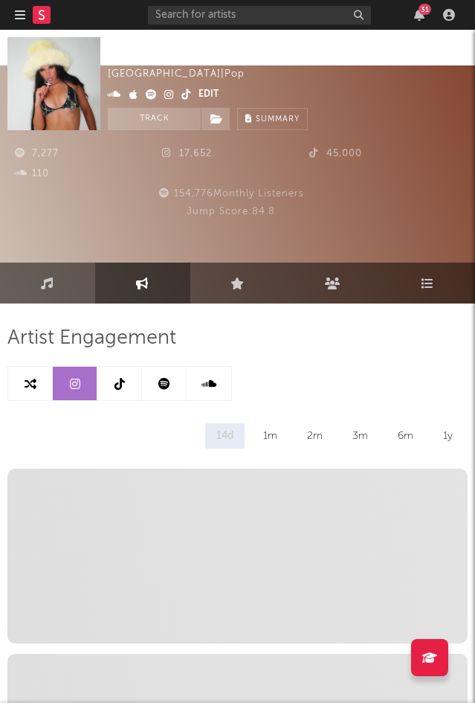
scroll to position [285, 0]
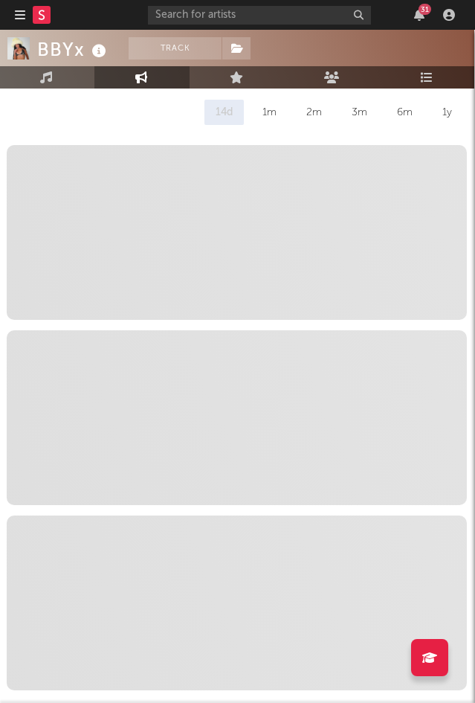
select select "6m"
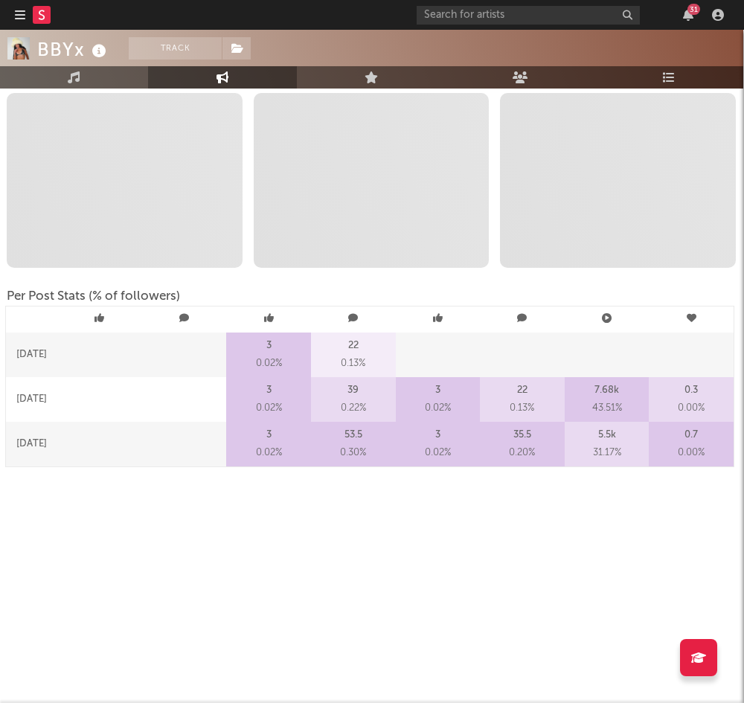
scroll to position [0, 1]
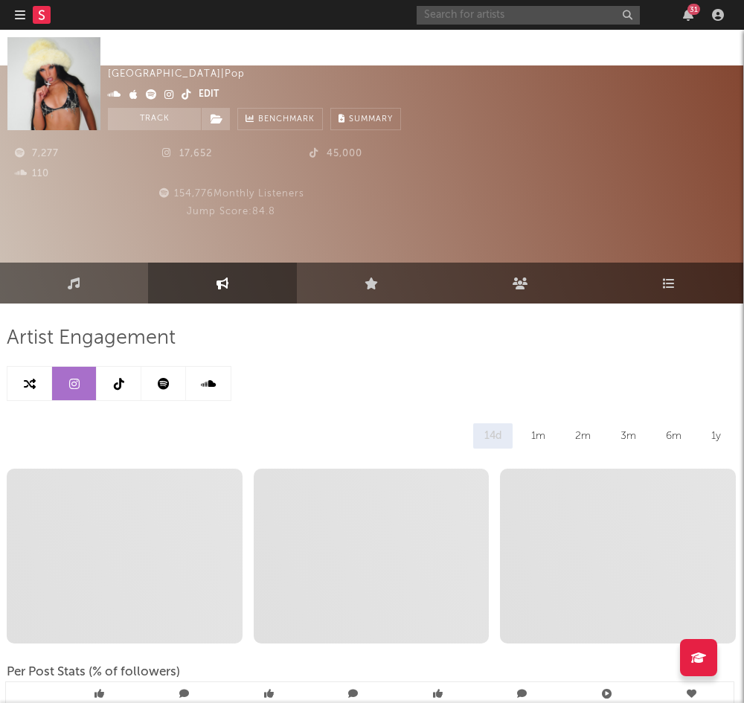
click at [475, 6] on input "text" at bounding box center [528, 15] width 223 height 19
click at [472, 12] on input "alexandra" at bounding box center [528, 15] width 223 height 19
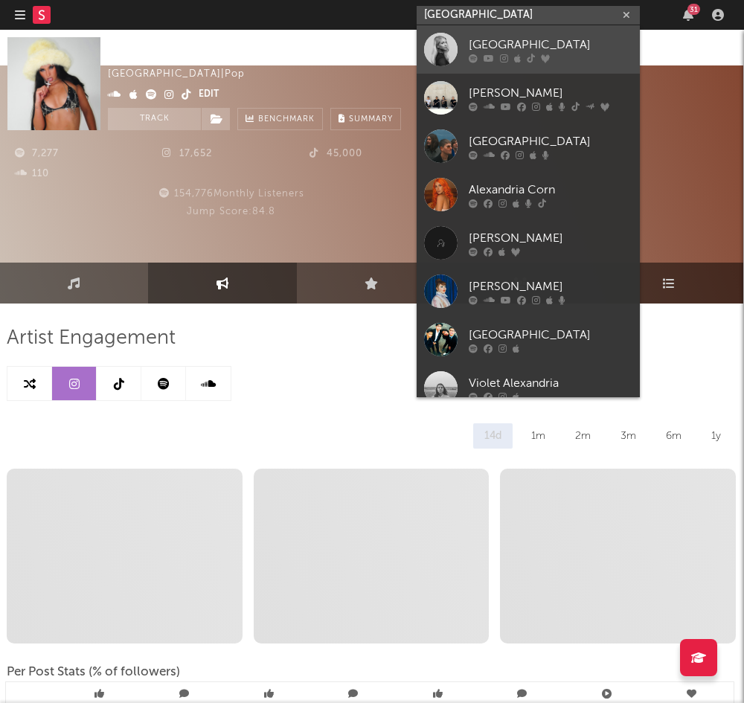
type input "alexandria"
click at [475, 50] on div "[GEOGRAPHIC_DATA]" at bounding box center [551, 45] width 164 height 18
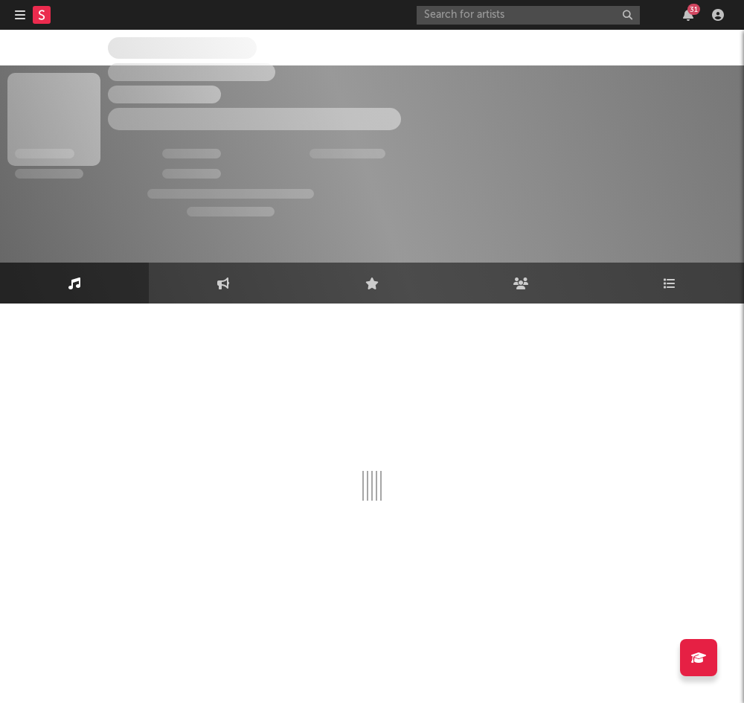
select select "1w"
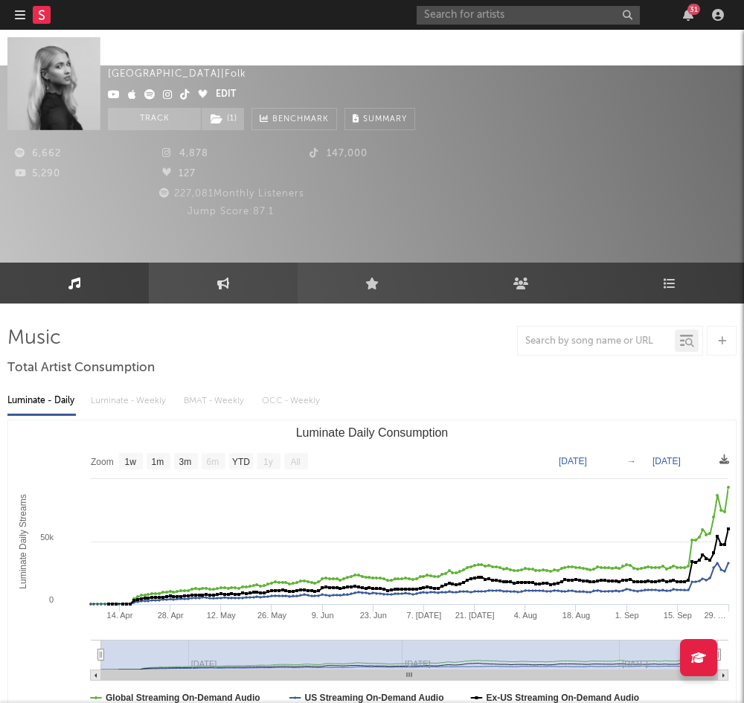
click at [205, 263] on link "Engagement" at bounding box center [223, 283] width 149 height 41
select select "1w"
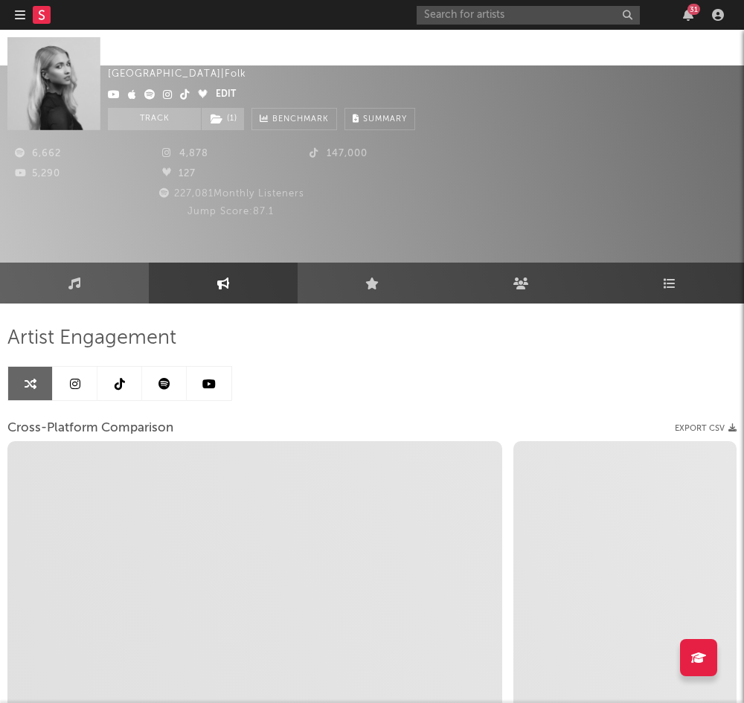
select select "1m"
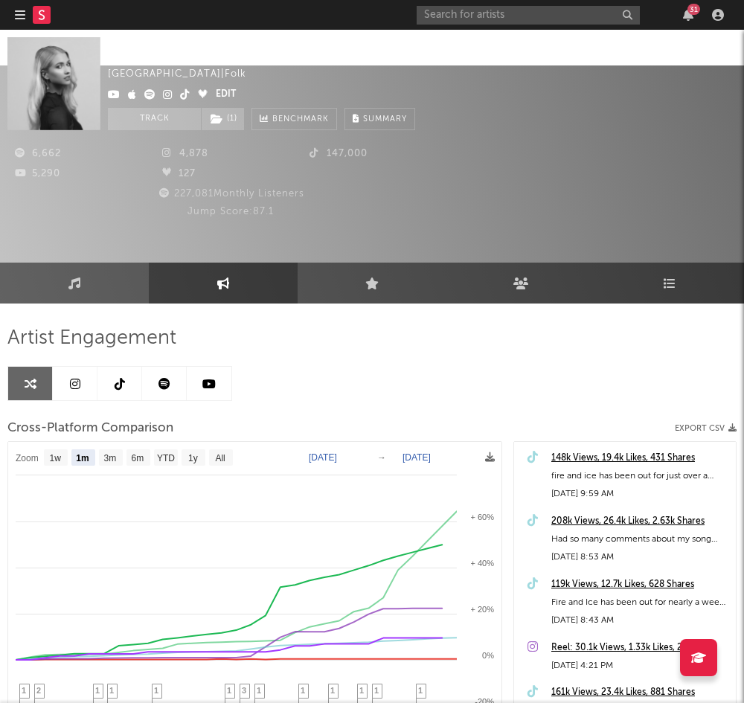
click at [77, 378] on icon at bounding box center [75, 384] width 10 height 12
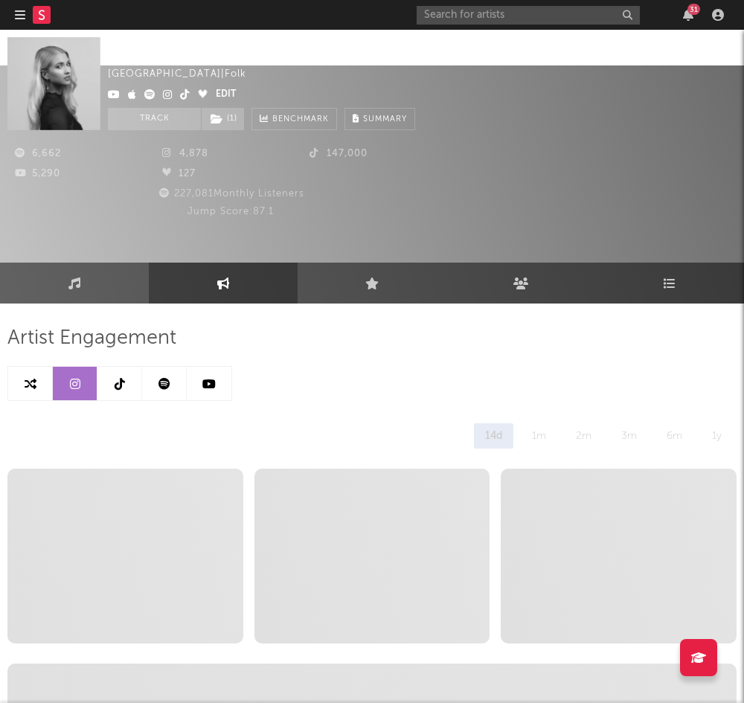
select select "6m"
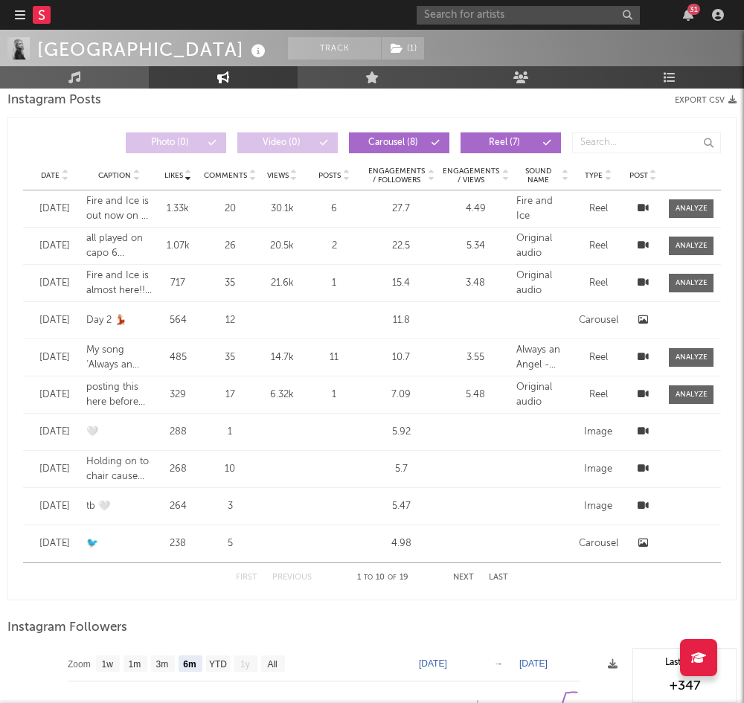
scroll to position [1719, 0]
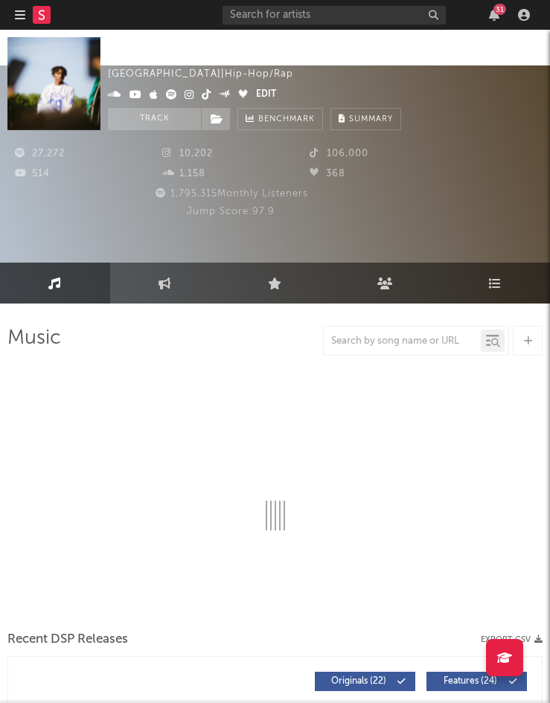
select select "6m"
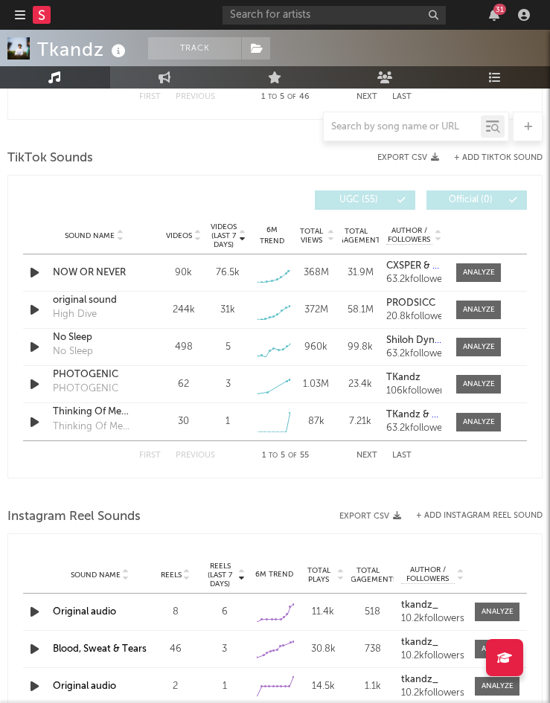
scroll to position [1076, 0]
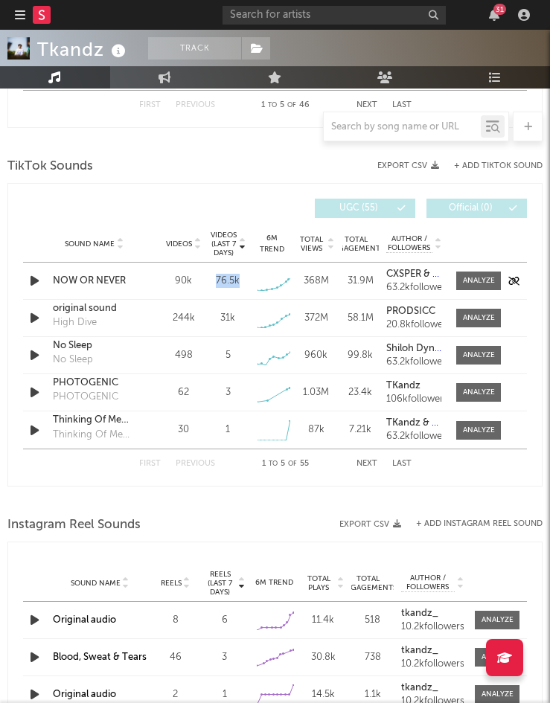
drag, startPoint x: 240, startPoint y: 239, endPoint x: 211, endPoint y: 239, distance: 29.0
click at [211, 274] on div "76.5k" at bounding box center [227, 281] width 36 height 15
click at [91, 274] on div "NOW OR NEVER" at bounding box center [94, 281] width 83 height 15
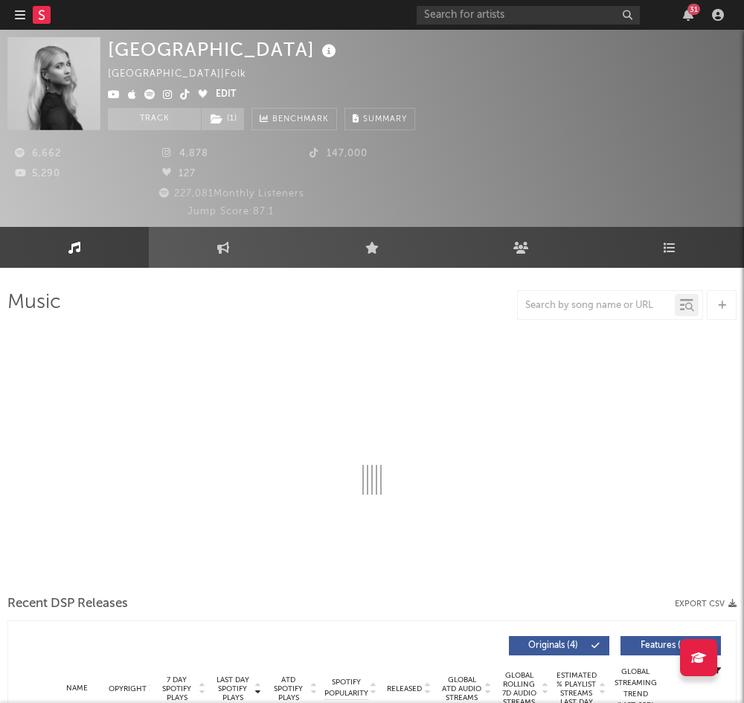
select select "1w"
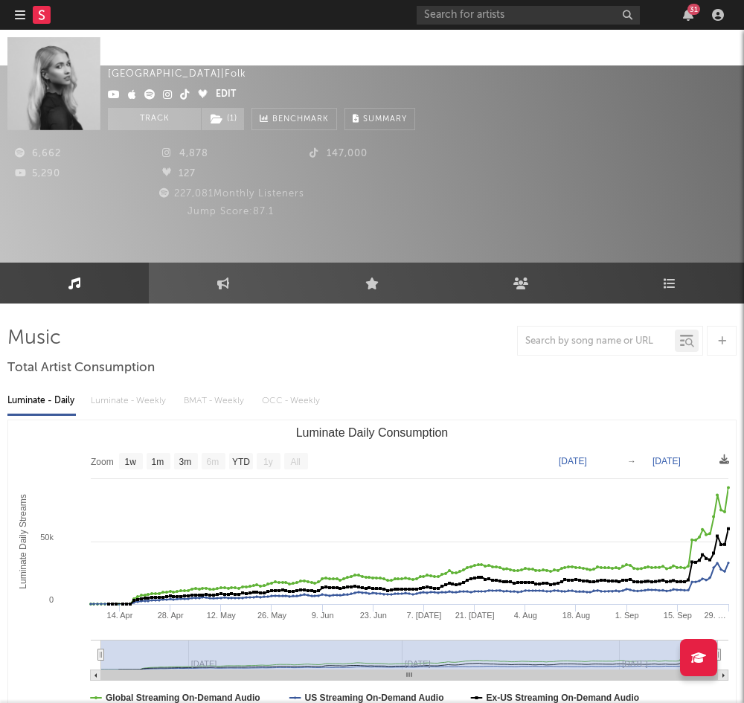
click at [503, 166] on div "6,662 4,878 147,000 5,290 127 227,081 Monthly Listeners Jump Score: 87.1" at bounding box center [371, 210] width 729 height 89
click at [185, 93] on icon at bounding box center [185, 94] width 10 height 10
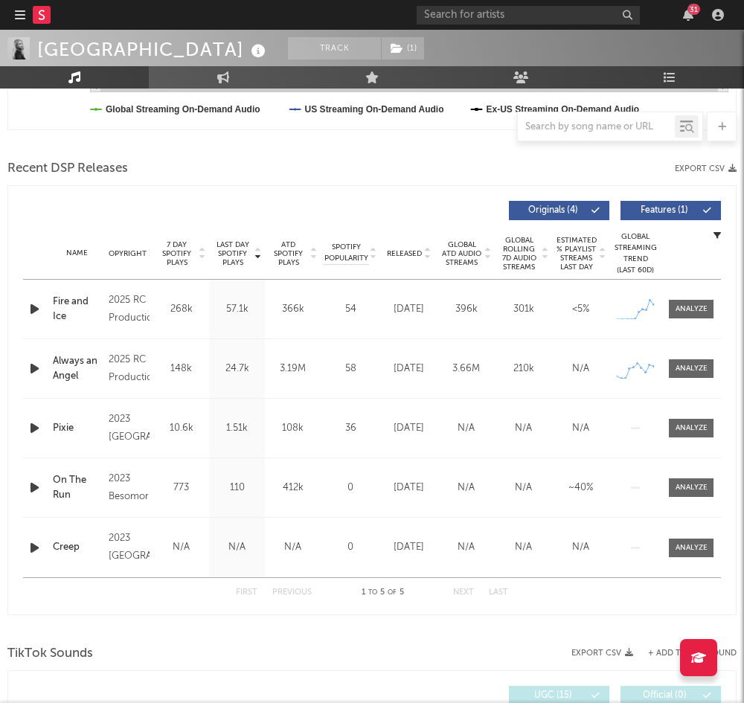
scroll to position [581, 0]
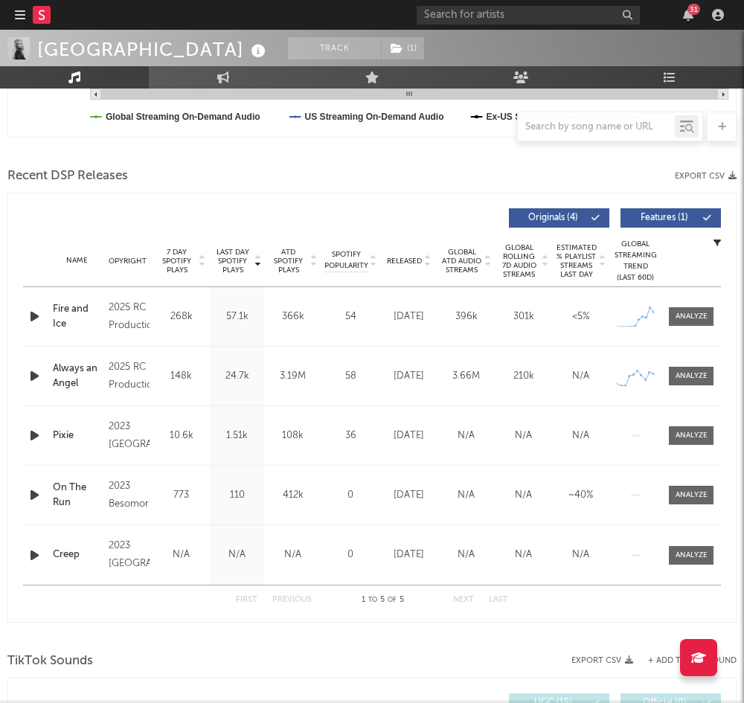
click at [55, 302] on div "Fire and Ice" at bounding box center [77, 316] width 48 height 29
